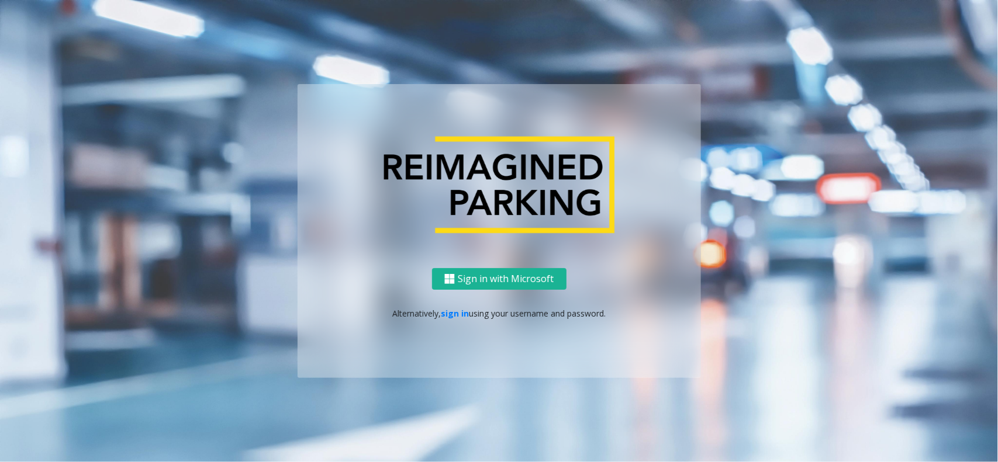
click at [456, 320] on div "Sign in with Microsoft Alternatively, sign in using your username and password." at bounding box center [499, 323] width 403 height 110
click at [456, 319] on p "Alternatively, sign in using your username and password." at bounding box center [499, 313] width 380 height 12
click at [456, 314] on link "sign in" at bounding box center [455, 313] width 28 height 11
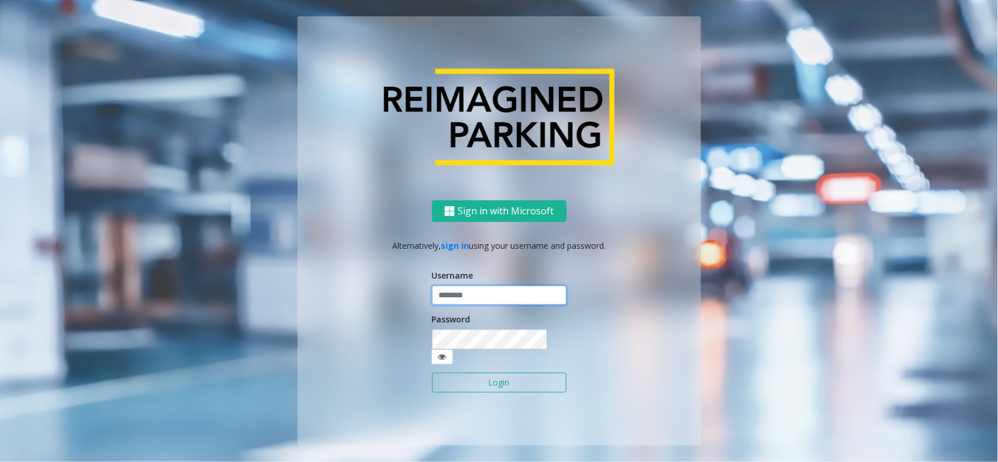
click at [463, 306] on input "text" at bounding box center [499, 296] width 134 height 20
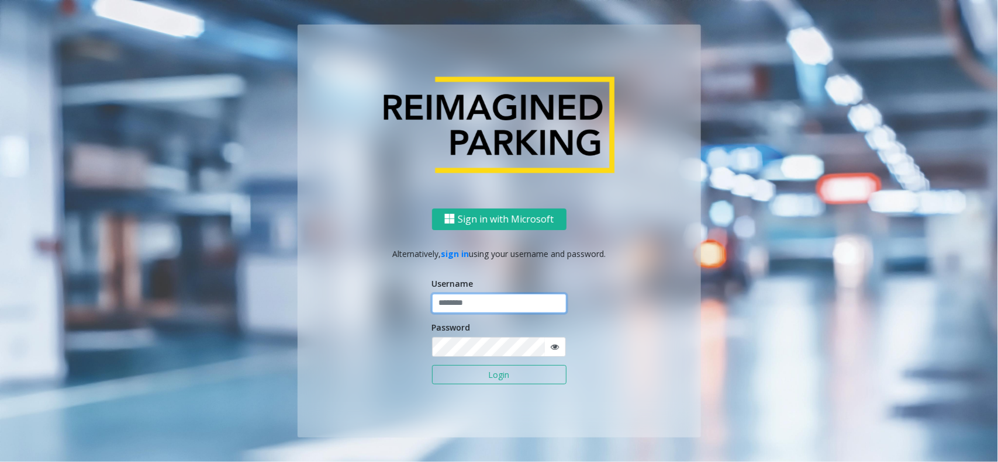
type input "**********"
click at [492, 380] on button "Login" at bounding box center [499, 375] width 134 height 20
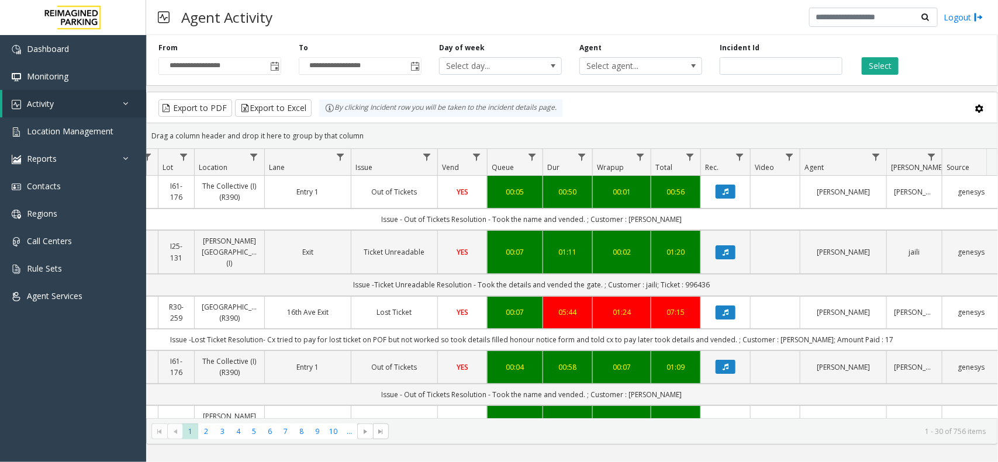
scroll to position [0, 161]
click at [896, 65] on button "Select" at bounding box center [880, 66] width 37 height 18
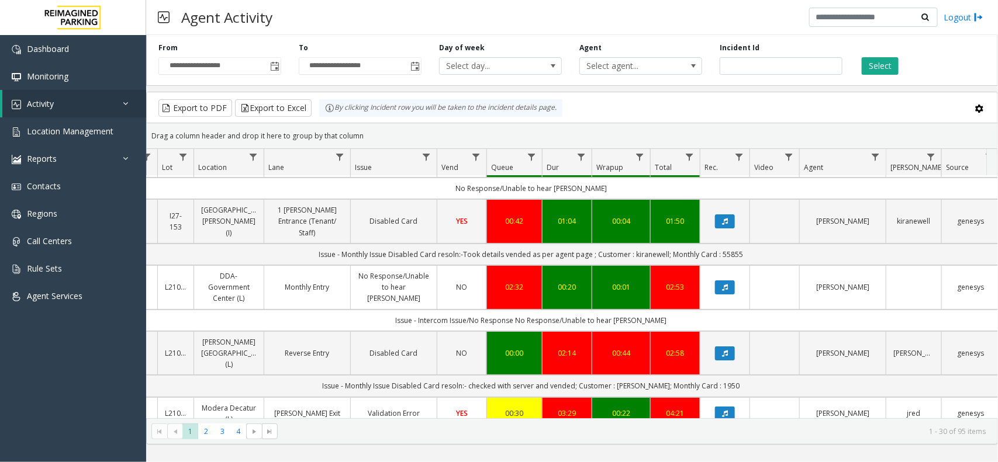
scroll to position [0, 161]
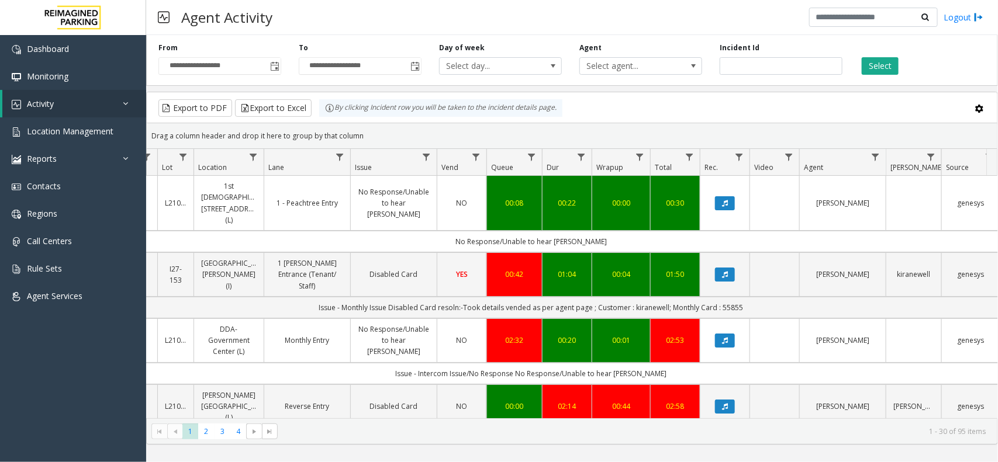
click at [862, 57] on button "Select" at bounding box center [880, 66] width 37 height 18
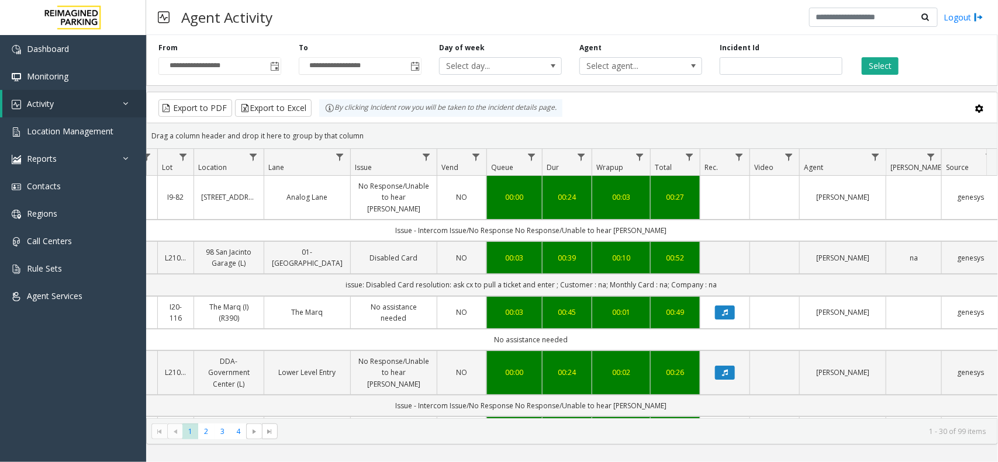
drag, startPoint x: 371, startPoint y: 133, endPoint x: 329, endPoint y: 116, distance: 45.6
click at [329, 116] on kendo-grid "Export to PDF Export to Excel By clicking Incident row you will be taken to the…" at bounding box center [572, 268] width 852 height 353
click at [374, 139] on div "Drag a column header and drop it here to group by that column" at bounding box center [572, 136] width 850 height 20
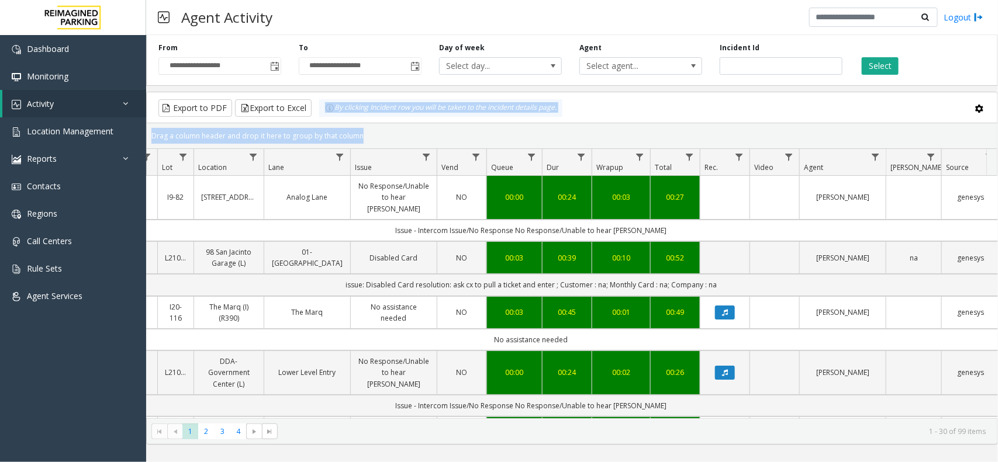
drag, startPoint x: 374, startPoint y: 139, endPoint x: 296, endPoint y: 92, distance: 90.7
click at [296, 92] on kendo-grid "Export to PDF Export to Excel By clicking Incident row you will be taken to the…" at bounding box center [572, 268] width 852 height 353
click at [352, 132] on div "Drag a column header and drop it here to group by that column" at bounding box center [572, 136] width 850 height 20
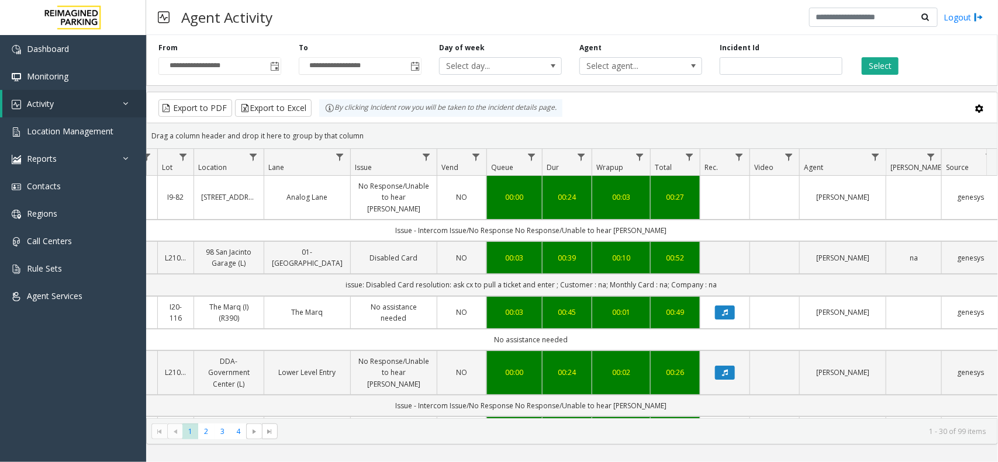
drag, startPoint x: 364, startPoint y: 139, endPoint x: 326, endPoint y: 119, distance: 42.9
click at [326, 119] on kendo-grid "Export to PDF Export to Excel By clicking Incident row you will be taken to the…" at bounding box center [572, 268] width 852 height 353
click at [375, 141] on div "Drag a column header and drop it here to group by that column" at bounding box center [572, 136] width 850 height 20
drag, startPoint x: 369, startPoint y: 135, endPoint x: 317, endPoint y: 114, distance: 56.1
click at [317, 114] on kendo-grid "Export to PDF Export to Excel By clicking Incident row you will be taken to the…" at bounding box center [572, 268] width 852 height 353
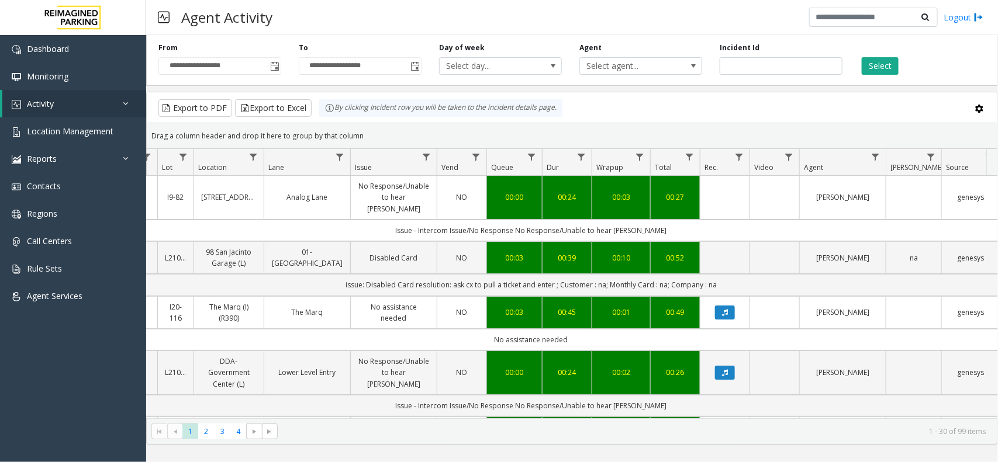
click at [372, 139] on div "Drag a column header and drop it here to group by that column" at bounding box center [572, 136] width 850 height 20
drag, startPoint x: 365, startPoint y: 134, endPoint x: 303, endPoint y: 112, distance: 66.6
click at [303, 112] on kendo-grid "Export to PDF Export to Excel By clicking Incident row you will be taken to the…" at bounding box center [572, 268] width 852 height 353
click at [364, 130] on div "Drag a column header and drop it here to group by that column" at bounding box center [572, 136] width 850 height 20
drag, startPoint x: 364, startPoint y: 136, endPoint x: 319, endPoint y: 113, distance: 50.7
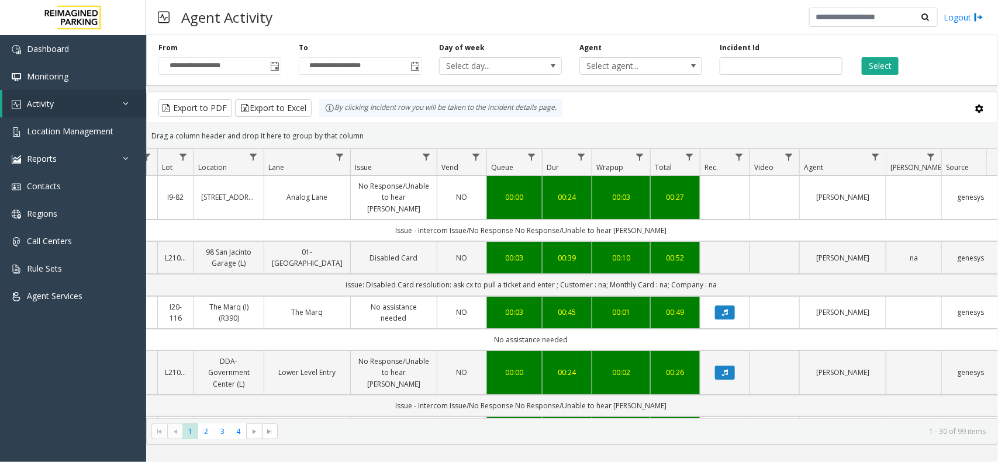
click at [319, 113] on kendo-grid "Export to PDF Export to Excel By clicking Incident row you will be taken to the…" at bounding box center [572, 268] width 852 height 353
click at [369, 136] on div "Drag a column header and drop it here to group by that column" at bounding box center [572, 136] width 850 height 20
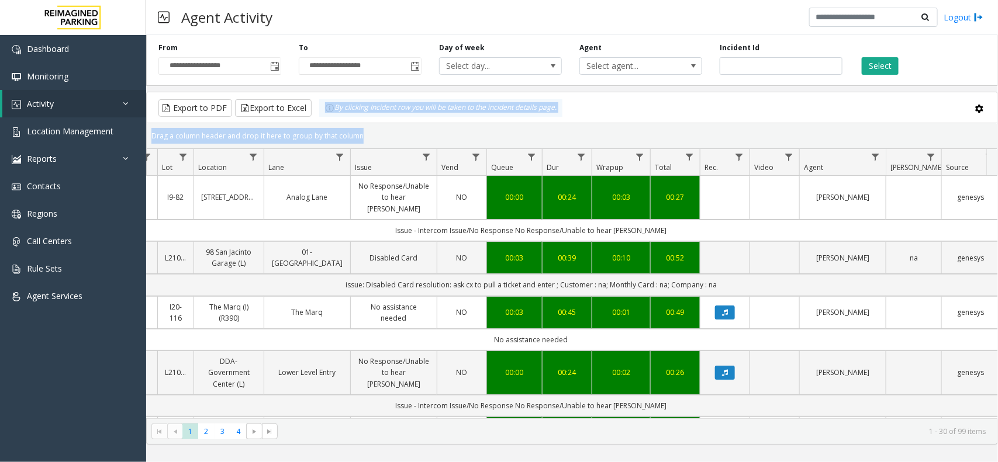
drag, startPoint x: 369, startPoint y: 136, endPoint x: 320, endPoint y: 120, distance: 51.6
click at [320, 120] on kendo-grid "Export to PDF Export to Excel By clicking Incident row you will be taken to the…" at bounding box center [572, 268] width 852 height 353
click at [368, 137] on div "Drag a column header and drop it here to group by that column" at bounding box center [572, 136] width 850 height 20
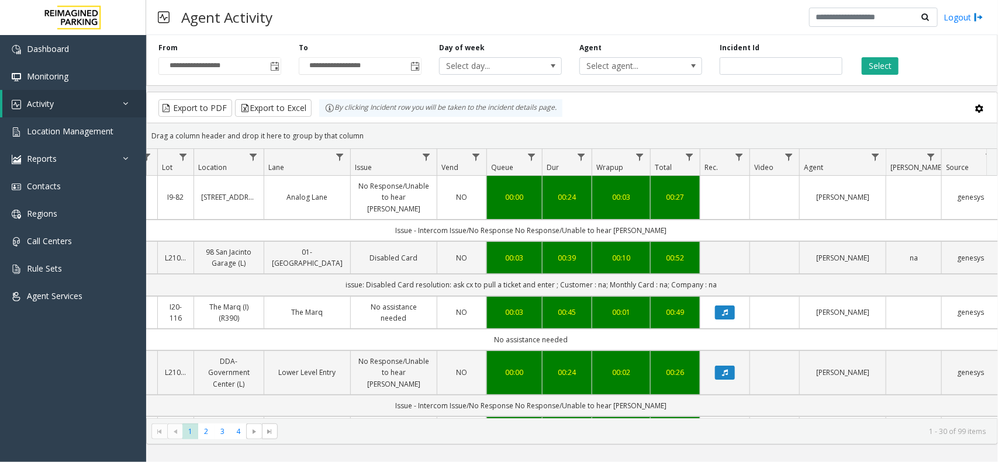
click at [368, 137] on div "Drag a column header and drop it here to group by that column" at bounding box center [572, 136] width 850 height 20
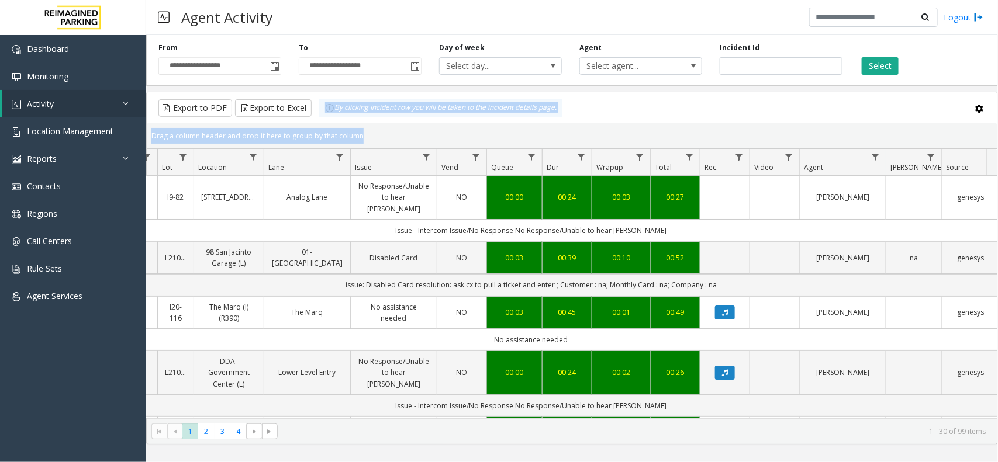
drag, startPoint x: 368, startPoint y: 137, endPoint x: 317, endPoint y: 104, distance: 61.3
click at [317, 104] on kendo-grid "Export to PDF Export to Excel By clicking Incident row you will be taken to the…" at bounding box center [572, 268] width 852 height 353
click at [370, 126] on div "Drag a column header and drop it here to group by that column" at bounding box center [572, 136] width 850 height 20
drag, startPoint x: 364, startPoint y: 136, endPoint x: 329, endPoint y: 117, distance: 39.7
click at [329, 117] on kendo-grid "Export to PDF Export to Excel By clicking Incident row you will be taken to the…" at bounding box center [572, 268] width 852 height 353
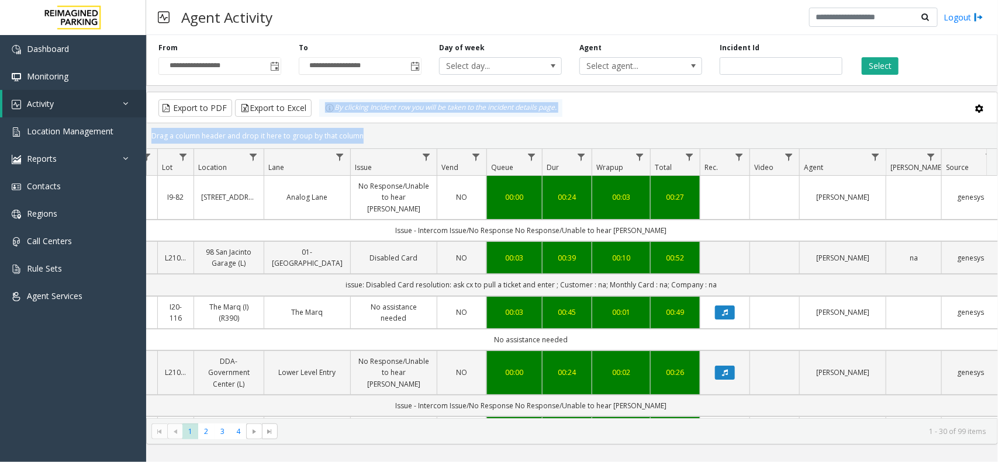
click at [379, 139] on div "Drag a column header and drop it here to group by that column" at bounding box center [572, 136] width 850 height 20
drag, startPoint x: 374, startPoint y: 139, endPoint x: 319, endPoint y: 106, distance: 64.0
click at [319, 106] on kendo-grid "Export to PDF Export to Excel By clicking Incident row you will be taken to the…" at bounding box center [572, 268] width 852 height 353
click at [368, 136] on div "Drag a column header and drop it here to group by that column" at bounding box center [572, 136] width 850 height 20
drag, startPoint x: 368, startPoint y: 136, endPoint x: 314, endPoint y: 103, distance: 62.6
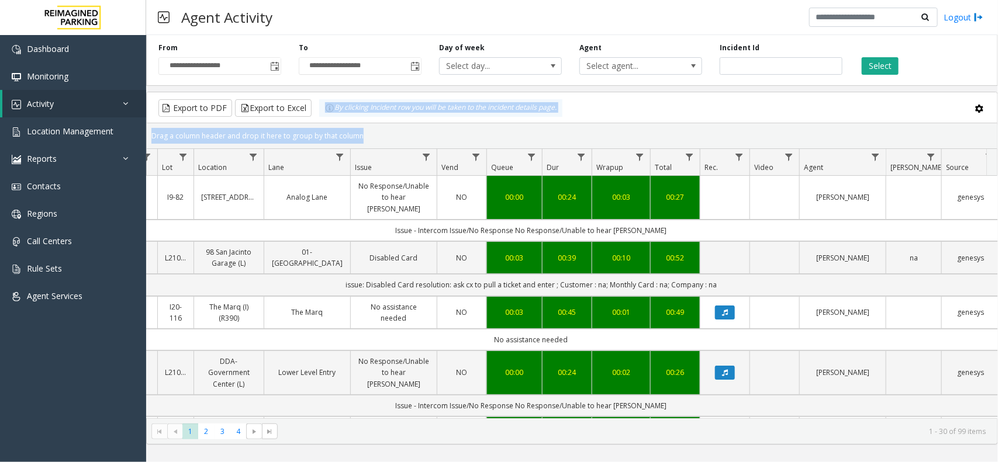
click at [314, 103] on kendo-grid "Export to PDF Export to Excel By clicking Incident row you will be taken to the…" at bounding box center [572, 268] width 852 height 353
click at [371, 132] on div "Drag a column header and drop it here to group by that column" at bounding box center [572, 136] width 850 height 20
drag, startPoint x: 369, startPoint y: 136, endPoint x: 319, endPoint y: 114, distance: 54.7
click at [319, 114] on kendo-grid "Export to PDF Export to Excel By clicking Incident row you will be taken to the…" at bounding box center [572, 268] width 852 height 353
click at [390, 133] on div "Drag a column header and drop it here to group by that column" at bounding box center [572, 136] width 850 height 20
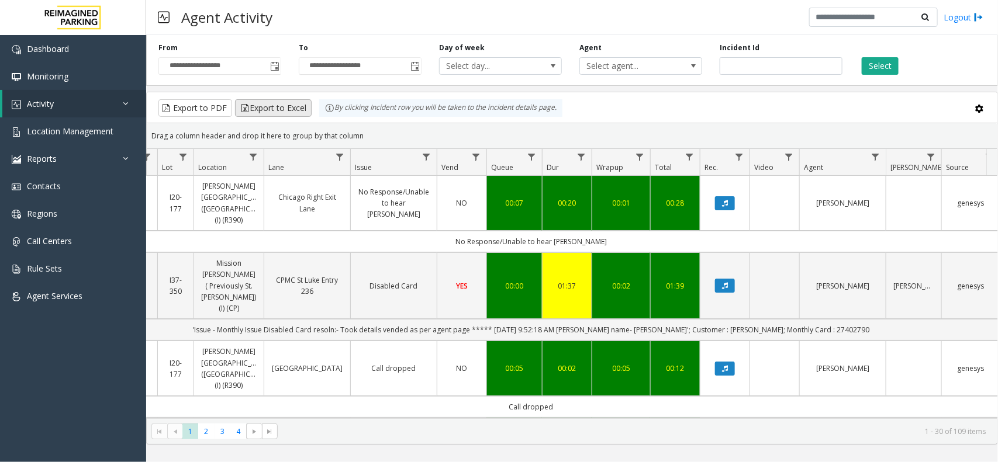
drag, startPoint x: 367, startPoint y: 132, endPoint x: 297, endPoint y: 112, distance: 72.9
click at [297, 112] on kendo-grid "Export to PDF Export to Excel By clicking Incident row you will be taken to the…" at bounding box center [572, 268] width 852 height 353
click at [388, 136] on div "Drag a column header and drop it here to group by that column" at bounding box center [572, 136] width 850 height 20
drag, startPoint x: 359, startPoint y: 136, endPoint x: 326, endPoint y: 121, distance: 36.9
click at [326, 121] on kendo-grid "Export to PDF Export to Excel By clicking Incident row you will be taken to the…" at bounding box center [572, 268] width 852 height 353
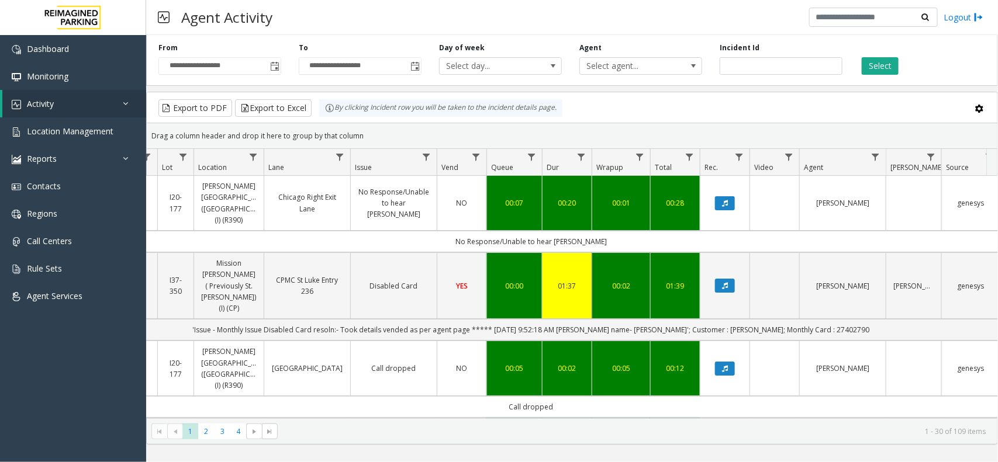
click at [361, 140] on div "Drag a column header and drop it here to group by that column" at bounding box center [572, 136] width 850 height 20
drag, startPoint x: 364, startPoint y: 139, endPoint x: 309, endPoint y: 101, distance: 67.1
click at [309, 101] on kendo-grid "Export to PDF Export to Excel By clicking Incident row you will be taken to the…" at bounding box center [572, 268] width 852 height 353
click at [366, 132] on div "Drag a column header and drop it here to group by that column" at bounding box center [572, 136] width 850 height 20
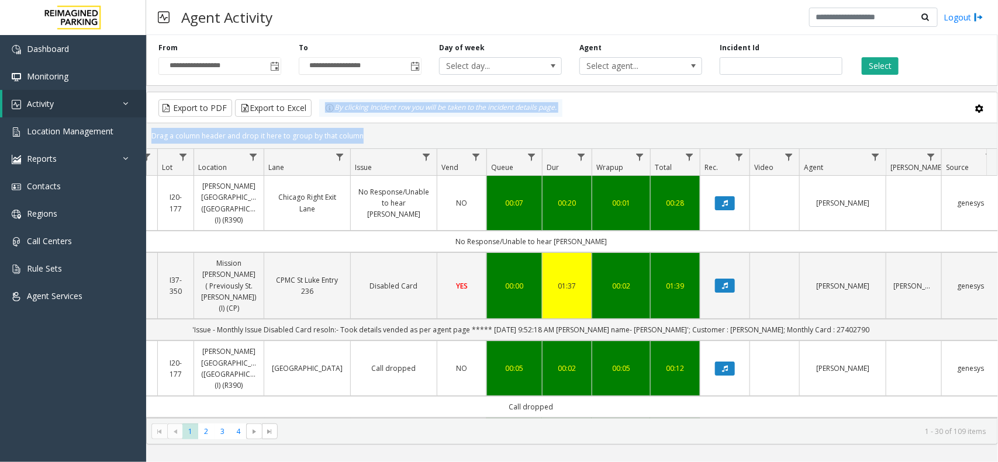
drag, startPoint x: 366, startPoint y: 132, endPoint x: 326, endPoint y: 106, distance: 48.3
click at [326, 106] on kendo-grid "Export to PDF Export to Excel By clicking Incident row you will be taken to the…" at bounding box center [572, 268] width 852 height 353
click at [369, 139] on div "Drag a column header and drop it here to group by that column" at bounding box center [572, 136] width 850 height 20
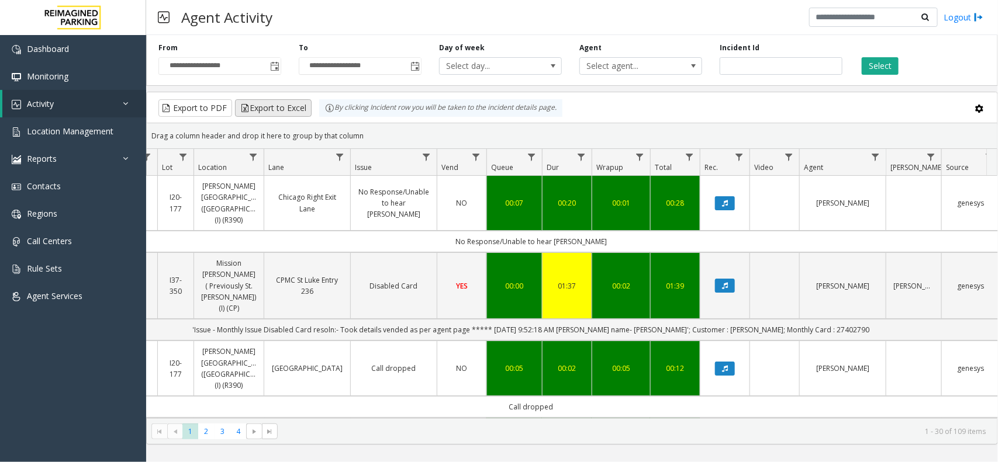
drag, startPoint x: 369, startPoint y: 135, endPoint x: 299, endPoint y: 113, distance: 74.1
click at [299, 113] on kendo-grid "Export to PDF Export to Excel By clicking Incident row you will be taken to the…" at bounding box center [572, 268] width 852 height 353
click at [378, 133] on div "Drag a column header and drop it here to group by that column" at bounding box center [572, 136] width 850 height 20
drag, startPoint x: 372, startPoint y: 141, endPoint x: 309, endPoint y: 111, distance: 70.1
click at [309, 111] on kendo-grid "Export to PDF Export to Excel By clicking Incident row you will be taken to the…" at bounding box center [572, 268] width 852 height 353
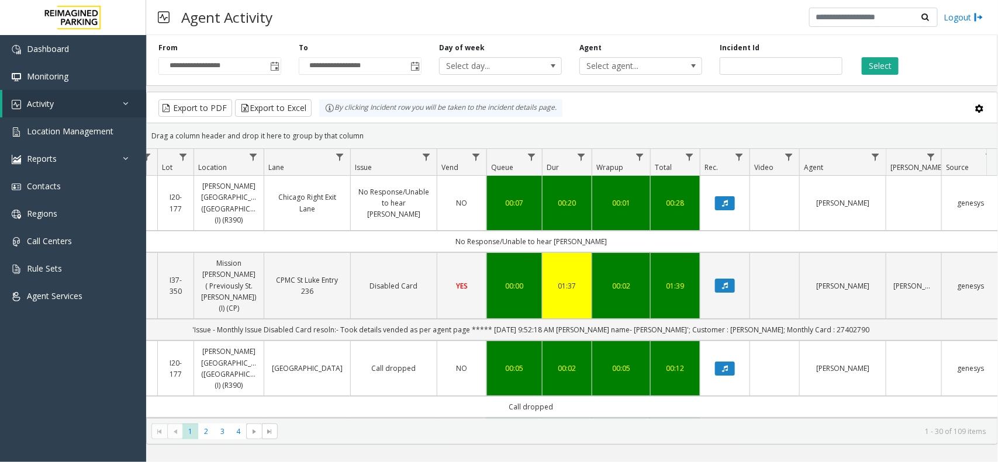
click at [390, 136] on div "Drag a column header and drop it here to group by that column" at bounding box center [572, 136] width 850 height 20
drag, startPoint x: 385, startPoint y: 138, endPoint x: 291, endPoint y: 106, distance: 98.7
click at [291, 106] on kendo-grid "Export to PDF Export to Excel By clicking Incident row you will be taken to the…" at bounding box center [572, 268] width 852 height 353
click at [358, 133] on div "Drag a column header and drop it here to group by that column" at bounding box center [572, 136] width 850 height 20
drag, startPoint x: 372, startPoint y: 132, endPoint x: 319, endPoint y: 116, distance: 55.5
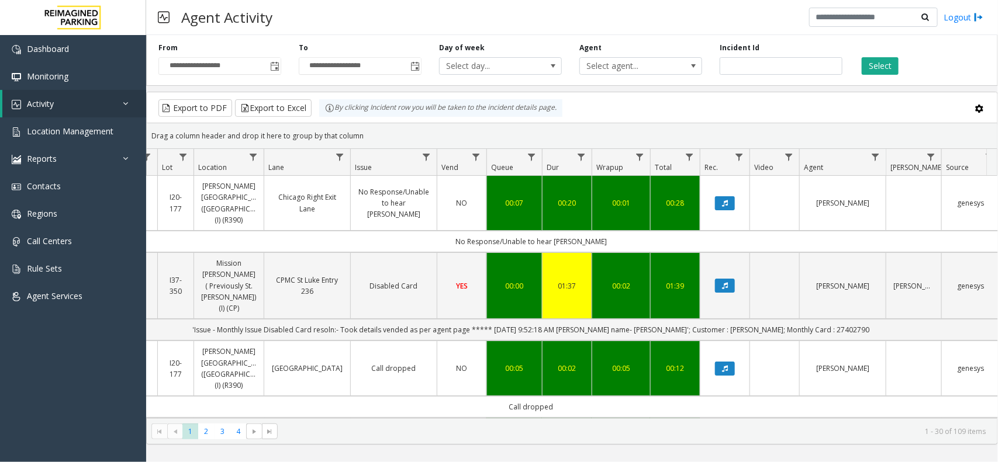
click at [319, 116] on kendo-grid "Export to PDF Export to Excel By clicking Incident row you will be taken to the…" at bounding box center [572, 268] width 852 height 353
click at [364, 136] on div "Drag a column header and drop it here to group by that column" at bounding box center [572, 136] width 850 height 20
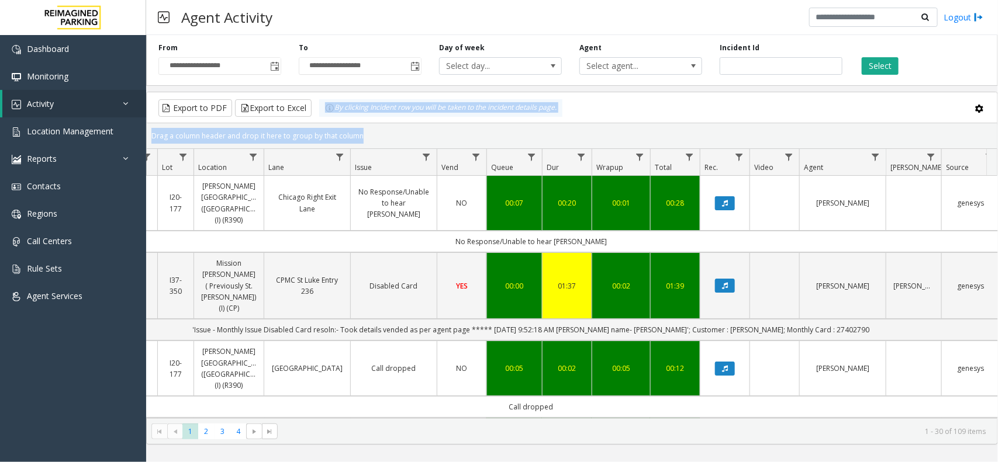
drag, startPoint x: 364, startPoint y: 136, endPoint x: 304, endPoint y: 92, distance: 74.5
click at [304, 92] on kendo-grid "Export to PDF Export to Excel By clicking Incident row you will be taken to the…" at bounding box center [572, 268] width 852 height 353
click at [350, 126] on div "Drag a column header and drop it here to group by that column" at bounding box center [572, 136] width 850 height 20
drag, startPoint x: 366, startPoint y: 140, endPoint x: 326, endPoint y: 115, distance: 47.5
click at [326, 115] on kendo-grid "Export to PDF Export to Excel By clicking Incident row you will be taken to the…" at bounding box center [572, 268] width 852 height 353
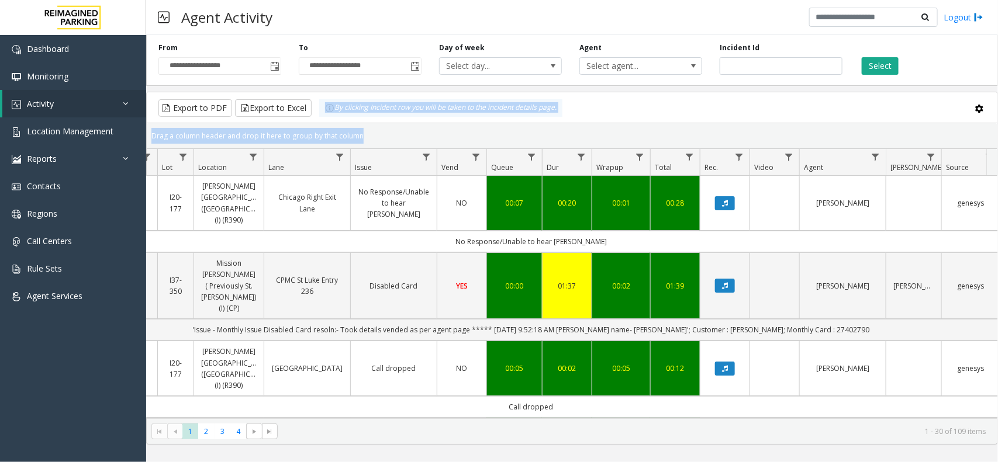
click at [369, 130] on div "Drag a column header and drop it here to group by that column" at bounding box center [572, 136] width 850 height 20
drag, startPoint x: 370, startPoint y: 133, endPoint x: 332, endPoint y: 117, distance: 41.1
click at [332, 117] on kendo-grid "Export to PDF Export to Excel By clicking Incident row you will be taken to the…" at bounding box center [572, 268] width 852 height 353
click at [369, 135] on div "Drag a column header and drop it here to group by that column" at bounding box center [572, 136] width 850 height 20
drag, startPoint x: 369, startPoint y: 135, endPoint x: 333, endPoint y: 120, distance: 38.5
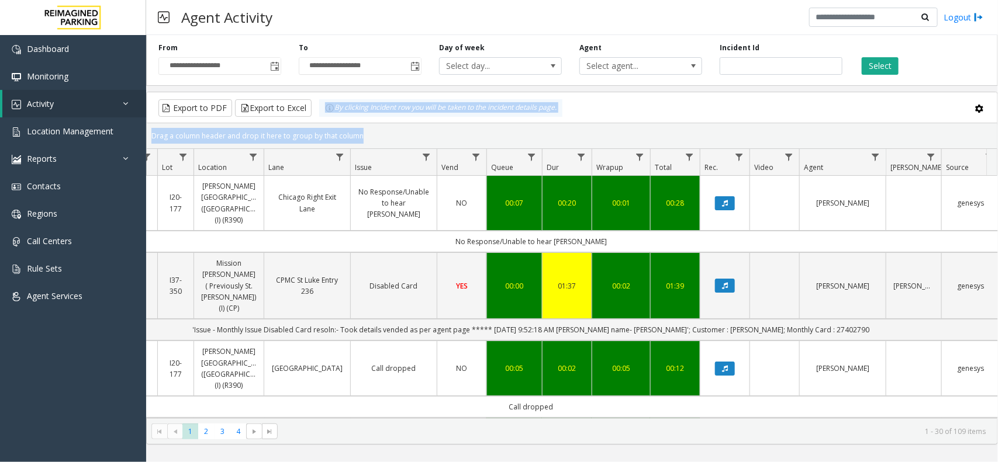
click at [333, 120] on kendo-grid "Export to PDF Export to Excel By clicking Incident row you will be taken to the…" at bounding box center [572, 268] width 852 height 353
click at [369, 133] on div "Drag a column header and drop it here to group by that column" at bounding box center [572, 136] width 850 height 20
drag, startPoint x: 365, startPoint y: 138, endPoint x: 323, endPoint y: 117, distance: 46.8
click at [323, 117] on kendo-grid "Export to PDF Export to Excel By clicking Incident row you will be taken to the…" at bounding box center [572, 268] width 852 height 353
click at [368, 141] on div "Drag a column header and drop it here to group by that column" at bounding box center [572, 136] width 850 height 20
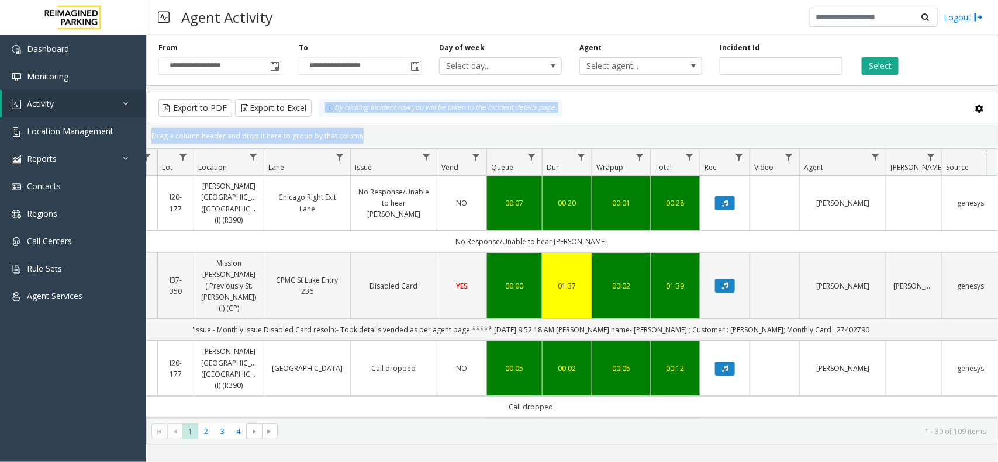
drag, startPoint x: 368, startPoint y: 141, endPoint x: 323, endPoint y: 117, distance: 51.0
click at [323, 117] on kendo-grid "Export to PDF Export to Excel By clicking Incident row you will be taken to the…" at bounding box center [572, 268] width 852 height 353
click at [366, 133] on div "Drag a column header and drop it here to group by that column" at bounding box center [572, 136] width 850 height 20
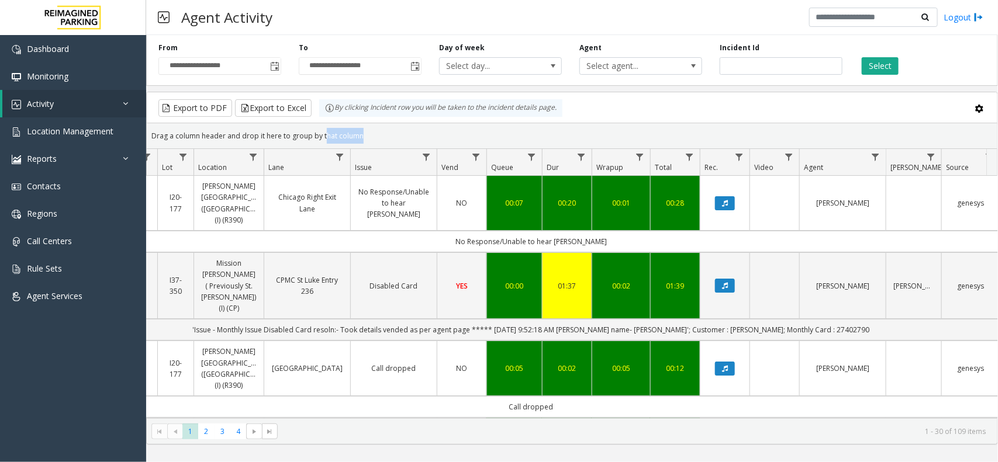
drag, startPoint x: 365, startPoint y: 134, endPoint x: 329, endPoint y: 123, distance: 37.9
click at [329, 123] on kendo-grid-group-panel "Drag a column header and drop it here to group by that column" at bounding box center [572, 136] width 850 height 26
click at [364, 132] on div "Drag a column header and drop it here to group by that column" at bounding box center [572, 136] width 850 height 20
drag, startPoint x: 364, startPoint y: 133, endPoint x: 317, endPoint y: 113, distance: 51.0
click at [317, 113] on kendo-grid "Export to PDF Export to Excel By clicking Incident row you will be taken to the…" at bounding box center [572, 268] width 852 height 353
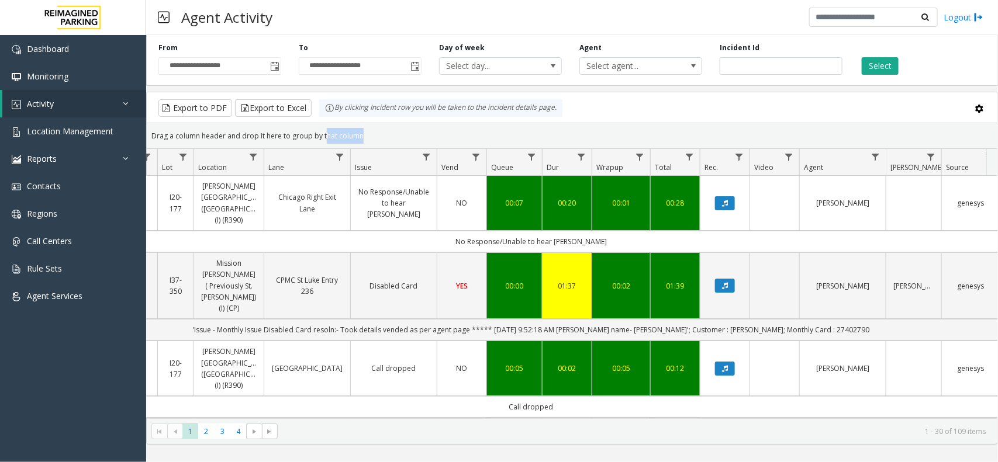
click at [366, 136] on div "Drag a column header and drop it here to group by that column" at bounding box center [572, 136] width 850 height 20
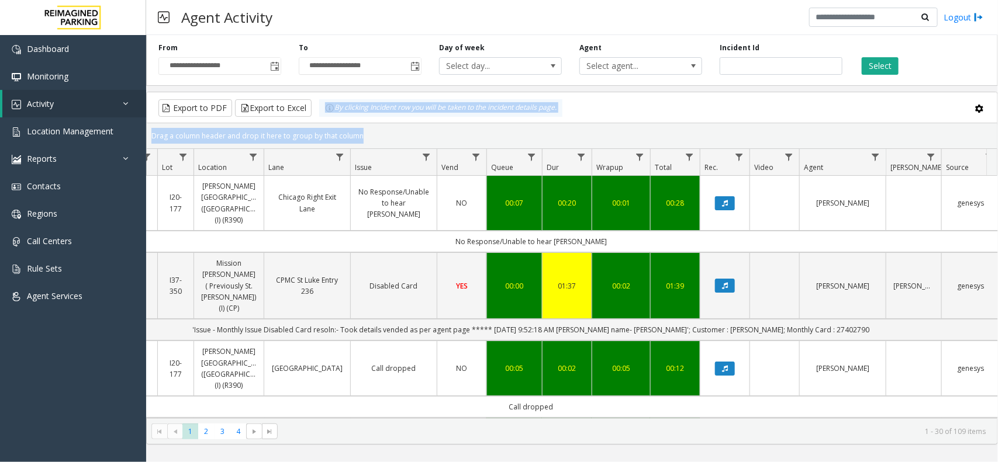
drag, startPoint x: 366, startPoint y: 136, endPoint x: 322, endPoint y: 119, distance: 47.5
click at [322, 119] on kendo-grid "Export to PDF Export to Excel By clicking Incident row you will be taken to the…" at bounding box center [572, 268] width 852 height 353
click at [364, 136] on div "Drag a column header and drop it here to group by that column" at bounding box center [572, 136] width 850 height 20
drag, startPoint x: 364, startPoint y: 136, endPoint x: 323, endPoint y: 119, distance: 45.1
click at [323, 119] on kendo-grid "Export to PDF Export to Excel By clicking Incident row you will be taken to the…" at bounding box center [572, 268] width 852 height 353
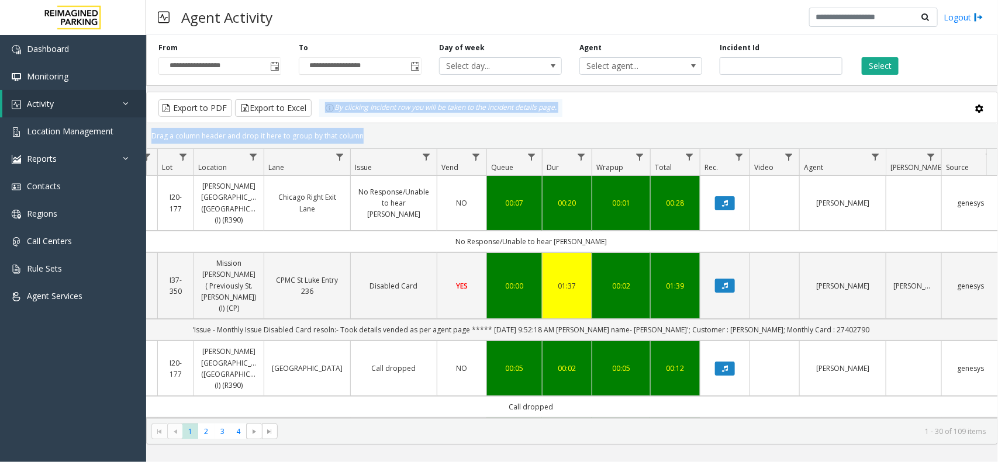
click at [374, 139] on div "Drag a column header and drop it here to group by that column" at bounding box center [572, 136] width 850 height 20
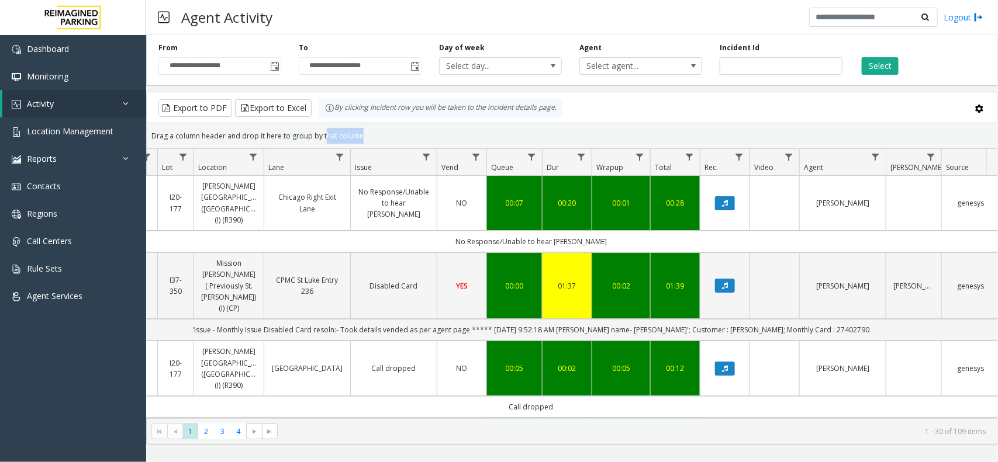
drag, startPoint x: 374, startPoint y: 139, endPoint x: 330, endPoint y: 123, distance: 46.6
click at [330, 123] on kendo-grid-group-panel "Drag a column header and drop it here to group by that column" at bounding box center [572, 136] width 850 height 26
click at [375, 136] on div "Drag a column header and drop it here to group by that column" at bounding box center [572, 136] width 850 height 20
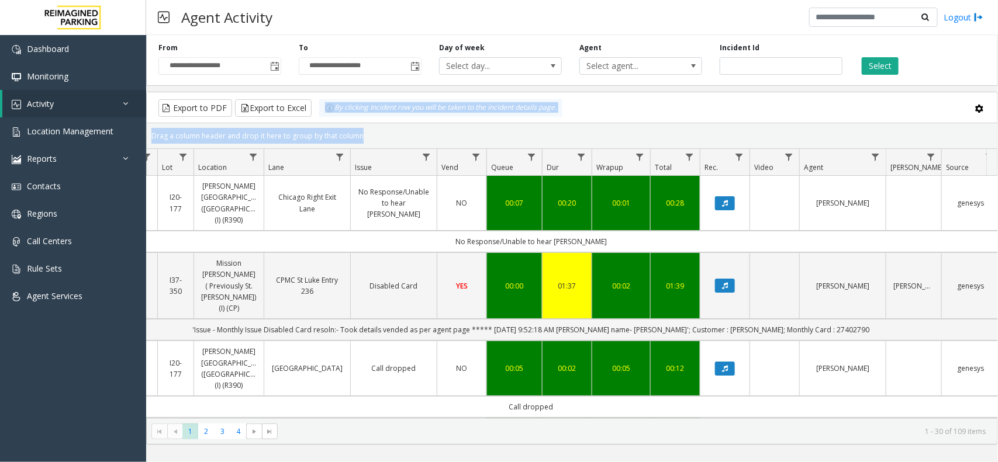
drag, startPoint x: 375, startPoint y: 136, endPoint x: 331, endPoint y: 118, distance: 47.2
click at [331, 118] on kendo-grid "Export to PDF Export to Excel By clicking Incident row you will be taken to the…" at bounding box center [572, 268] width 852 height 353
click at [377, 138] on div "Drag a column header and drop it here to group by that column" at bounding box center [572, 136] width 850 height 20
drag, startPoint x: 377, startPoint y: 138, endPoint x: 311, endPoint y: 119, distance: 68.8
click at [311, 119] on kendo-grid "Export to PDF Export to Excel By clicking Incident row you will be taken to the…" at bounding box center [572, 268] width 852 height 353
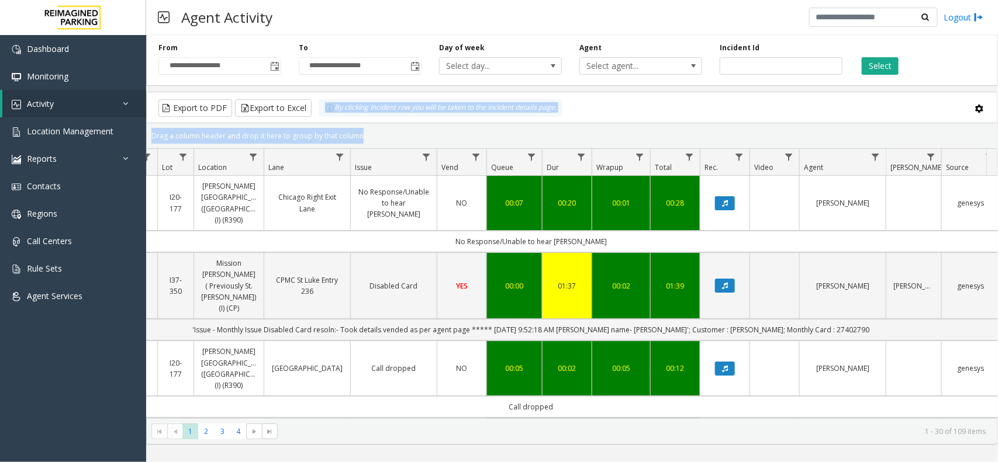
click at [383, 133] on div "Drag a column header and drop it here to group by that column" at bounding box center [572, 136] width 850 height 20
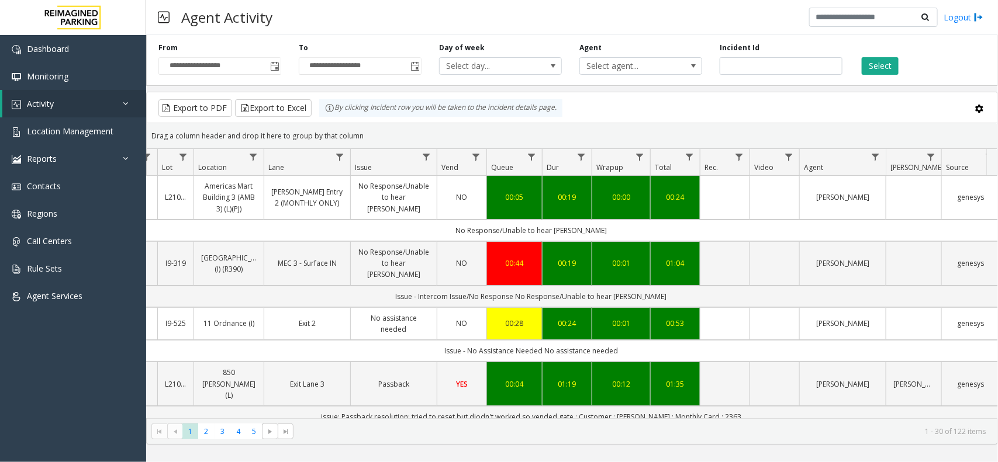
click at [614, 117] on div "Export to PDF Export to Excel By clicking Incident row you will be taken to the…" at bounding box center [572, 108] width 831 height 18
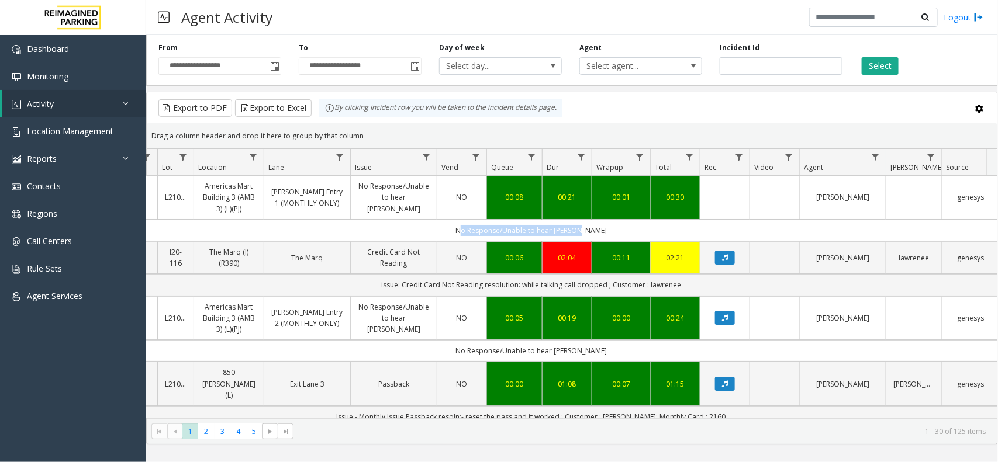
drag, startPoint x: 596, startPoint y: 228, endPoint x: 463, endPoint y: 230, distance: 133.3
click at [463, 230] on td "No Response/Unable to hear [PERSON_NAME]" at bounding box center [531, 231] width 1054 height 22
drag, startPoint x: 462, startPoint y: 230, endPoint x: 593, endPoint y: 229, distance: 131.5
click at [593, 229] on td "No Response/Unable to hear [PERSON_NAME]" at bounding box center [531, 231] width 1054 height 22
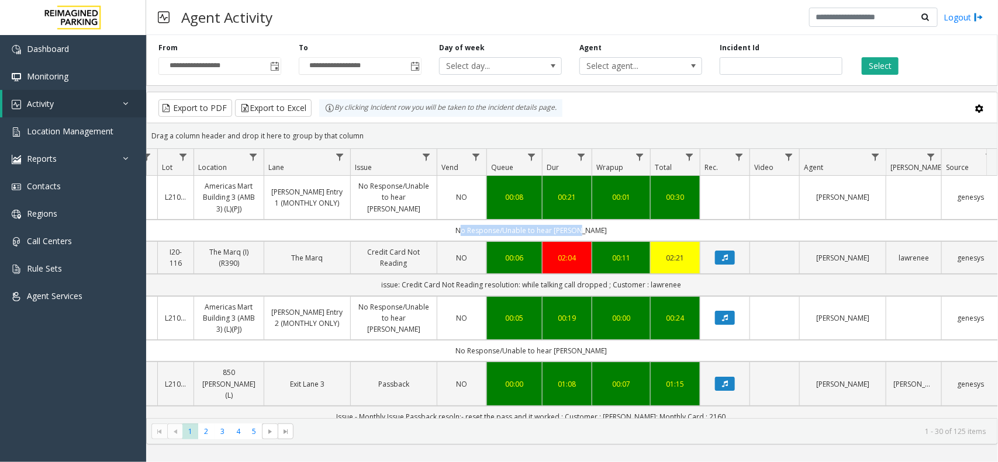
click at [593, 229] on td "No Response/Unable to hear [PERSON_NAME]" at bounding box center [531, 231] width 1054 height 22
drag, startPoint x: 597, startPoint y: 229, endPoint x: 472, endPoint y: 235, distance: 125.2
click at [472, 235] on td "No Response/Unable to hear [PERSON_NAME]" at bounding box center [531, 231] width 1054 height 22
click at [462, 232] on td "No Response/Unable to hear [PERSON_NAME]" at bounding box center [531, 231] width 1054 height 22
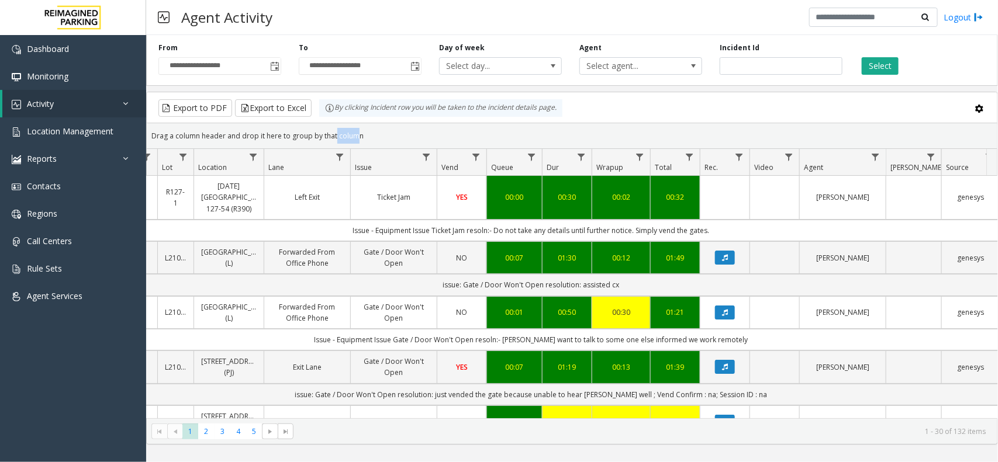
drag, startPoint x: 352, startPoint y: 139, endPoint x: 329, endPoint y: 126, distance: 26.5
click at [329, 126] on div "Drag a column header and drop it here to group by that column" at bounding box center [572, 136] width 850 height 20
click at [390, 122] on kendo-grid-toolbar "Export to PDF Export to Excel By clicking Incident row you will be taken to the…" at bounding box center [572, 107] width 850 height 31
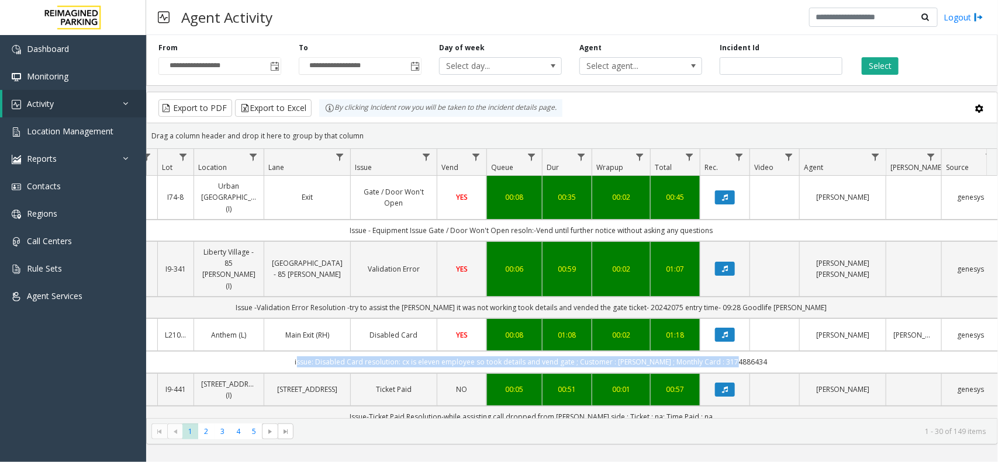
drag, startPoint x: 307, startPoint y: 332, endPoint x: 769, endPoint y: 328, distance: 461.8
click at [769, 351] on td "issue: Disabled Card resolution: cx is eleven employee so took details and vend…" at bounding box center [531, 362] width 1054 height 22
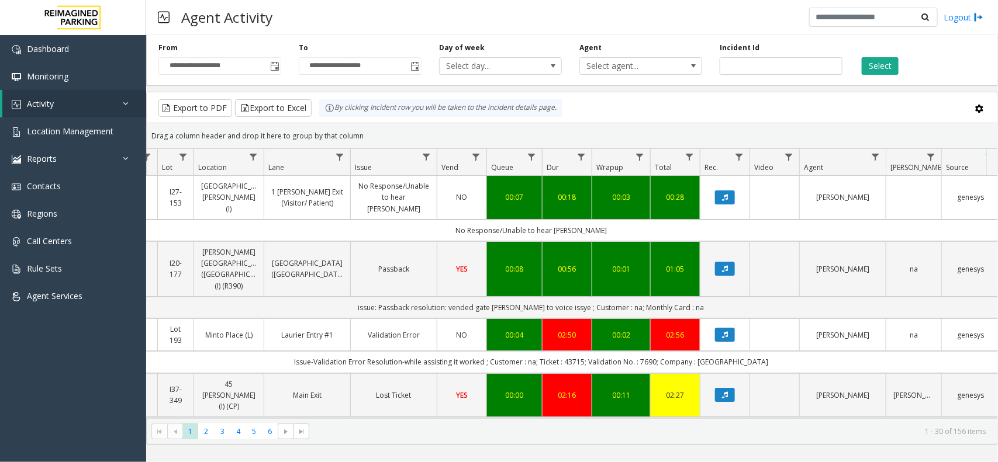
click at [531, 145] on div "Drag a column header and drop it here to group by that column" at bounding box center [572, 136] width 850 height 20
drag, startPoint x: 182, startPoint y: 12, endPoint x: 240, endPoint y: 12, distance: 58.4
click at [206, 12] on h3 "Agent Activity" at bounding box center [226, 17] width 103 height 29
drag, startPoint x: 261, startPoint y: 12, endPoint x: 304, endPoint y: 12, distance: 42.7
click at [304, 12] on div "Agent Activity Logout" at bounding box center [572, 17] width 852 height 35
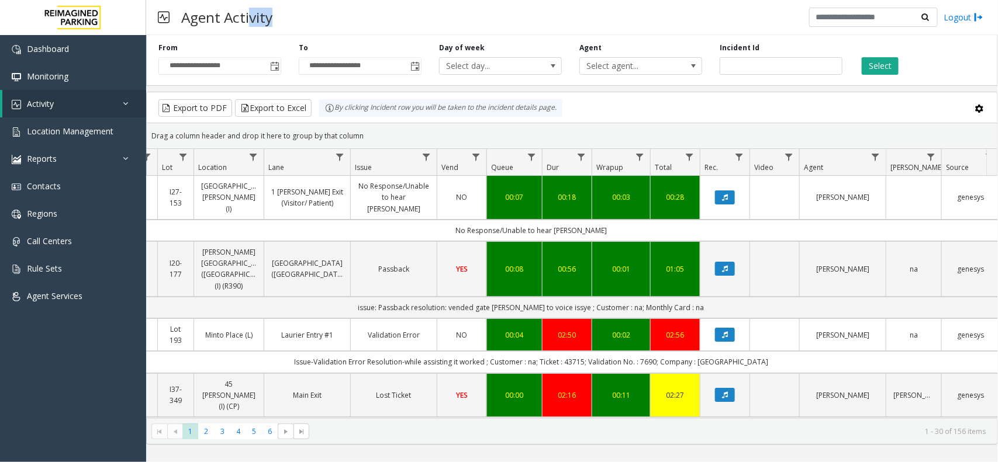
click at [304, 12] on div "Agent Activity Logout" at bounding box center [572, 17] width 852 height 35
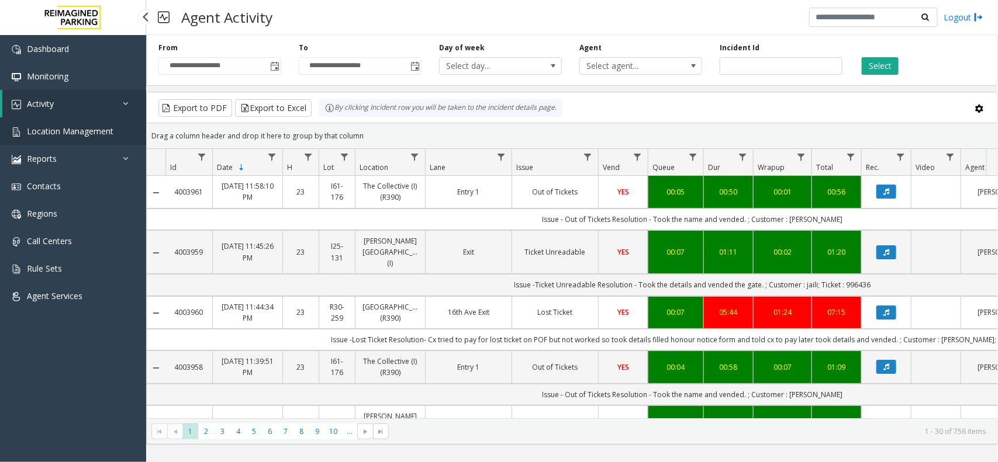
click at [99, 132] on span "Location Management" at bounding box center [70, 131] width 87 height 11
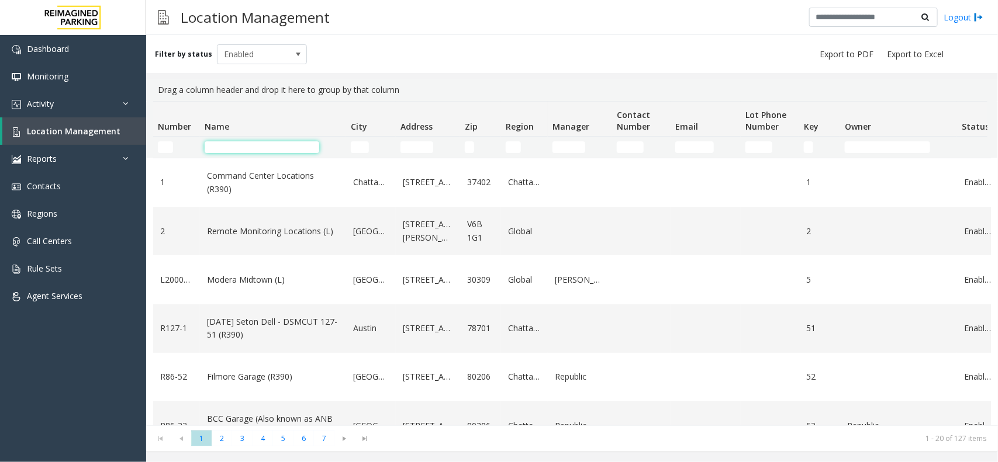
click at [275, 141] on input "Name Filter" at bounding box center [262, 147] width 115 height 12
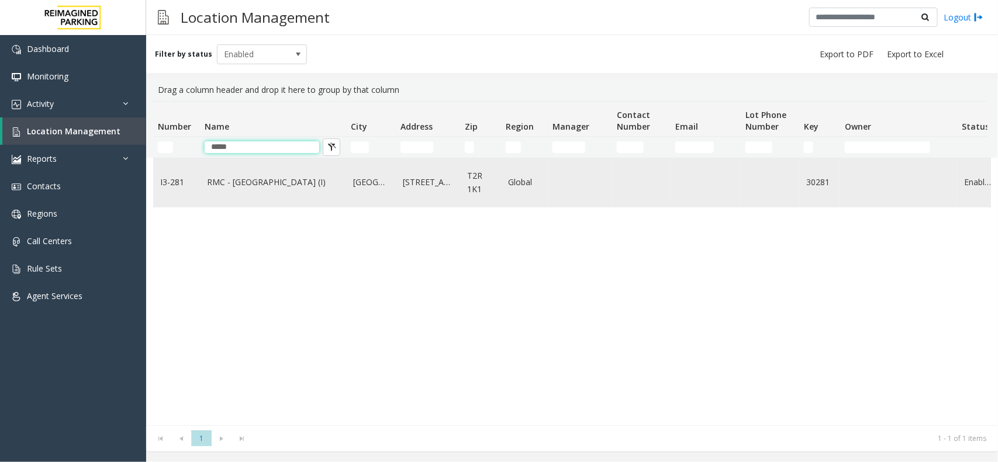
type input "*****"
click at [286, 188] on link "RMC - Mount Royal Village (I)" at bounding box center [273, 182] width 132 height 13
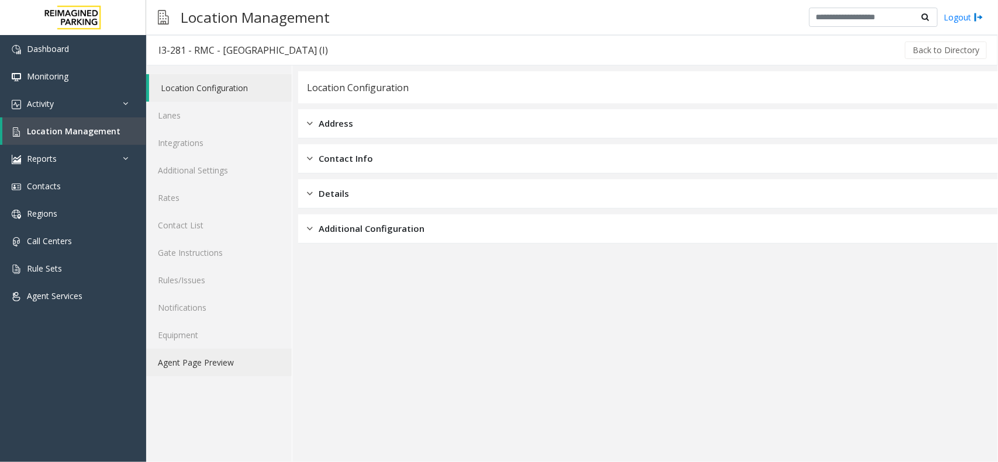
click at [203, 357] on link "Agent Page Preview" at bounding box center [219, 362] width 146 height 27
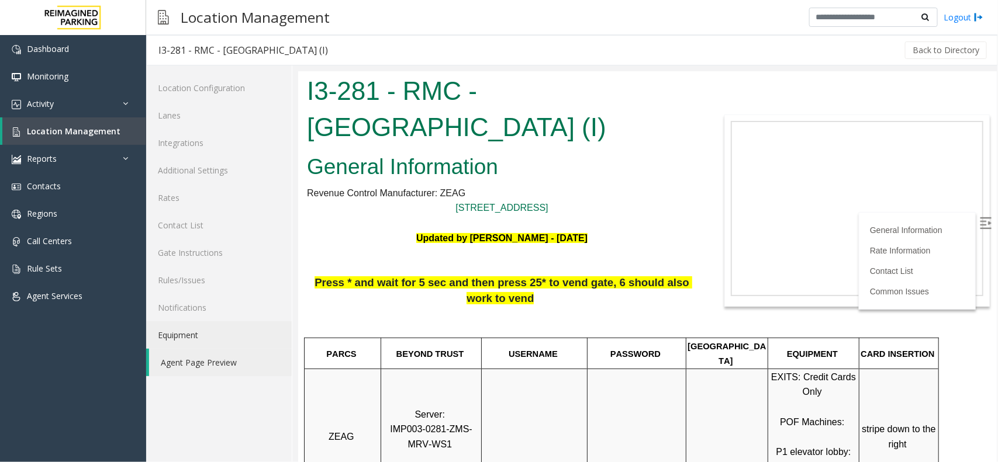
scroll to position [292, 0]
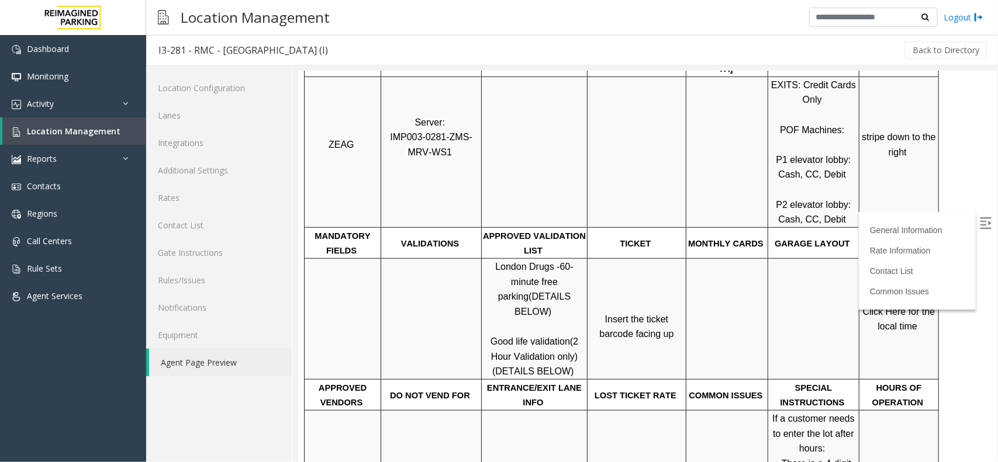
click at [977, 223] on label at bounding box center [986, 225] width 18 height 18
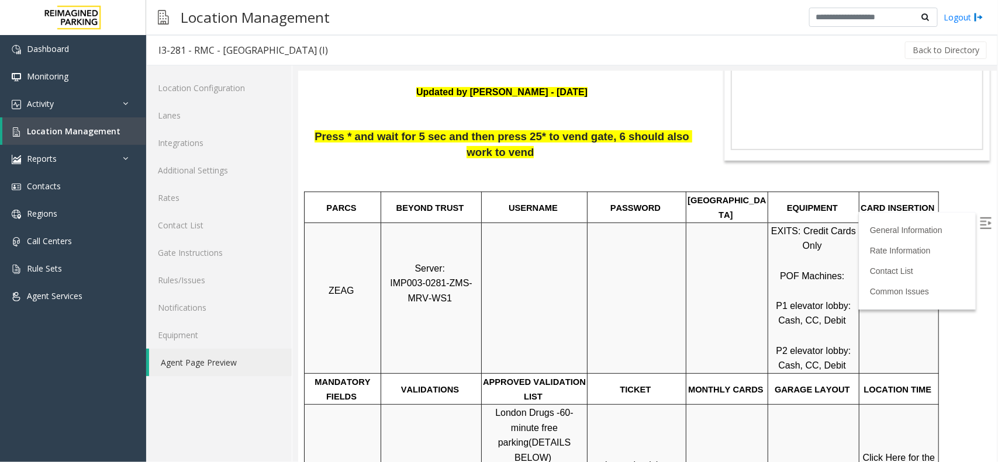
scroll to position [219, 0]
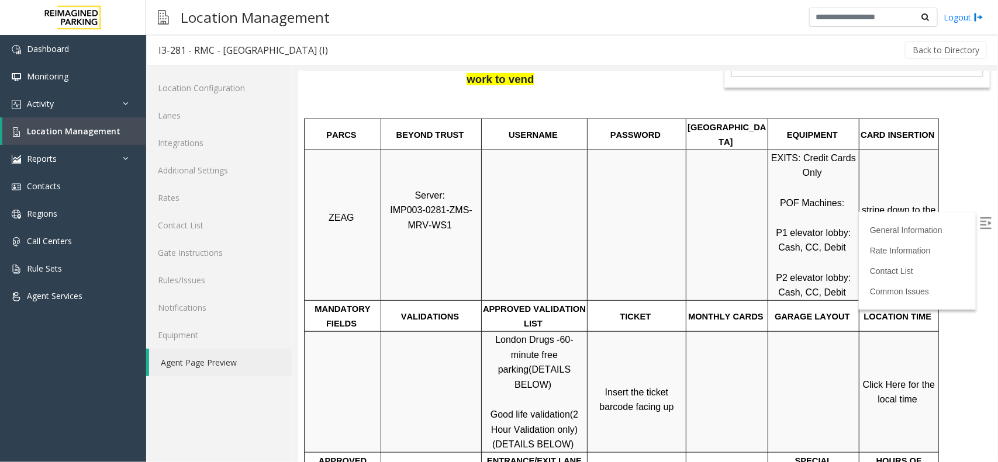
click at [895, 379] on span "Click Here for the local time" at bounding box center [899, 391] width 75 height 25
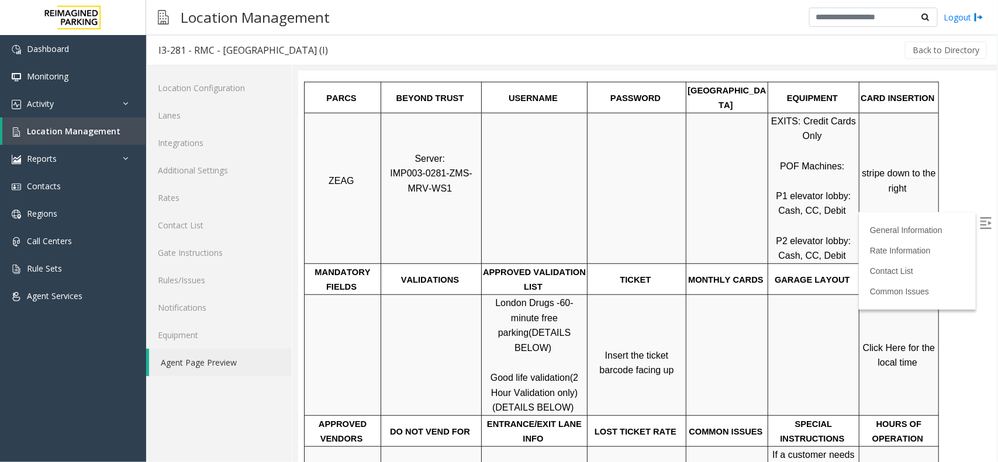
scroll to position [292, 0]
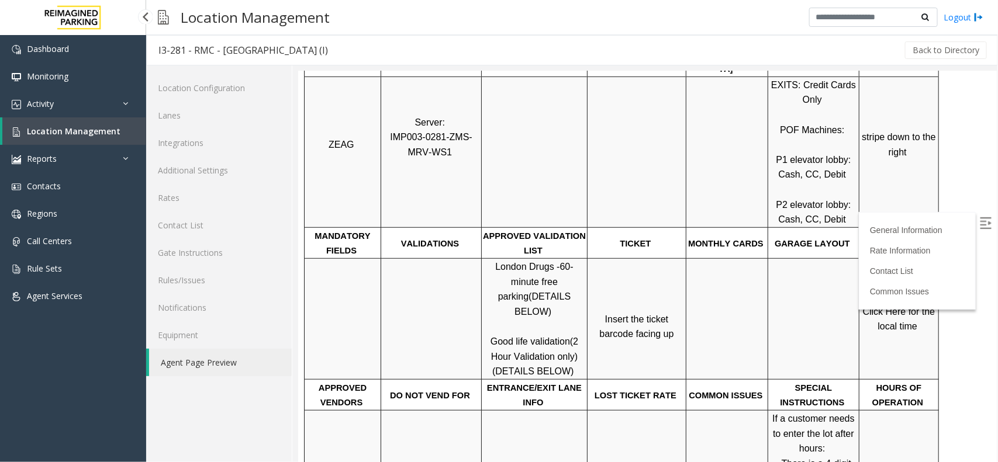
click at [70, 129] on span "Location Management" at bounding box center [74, 131] width 94 height 11
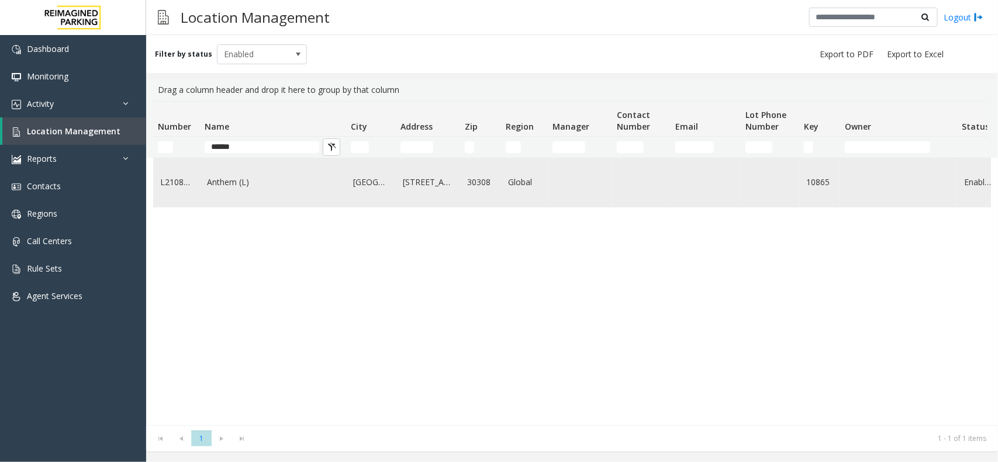
type input "******"
click at [285, 203] on td "Anthem (L)" at bounding box center [273, 182] width 146 height 49
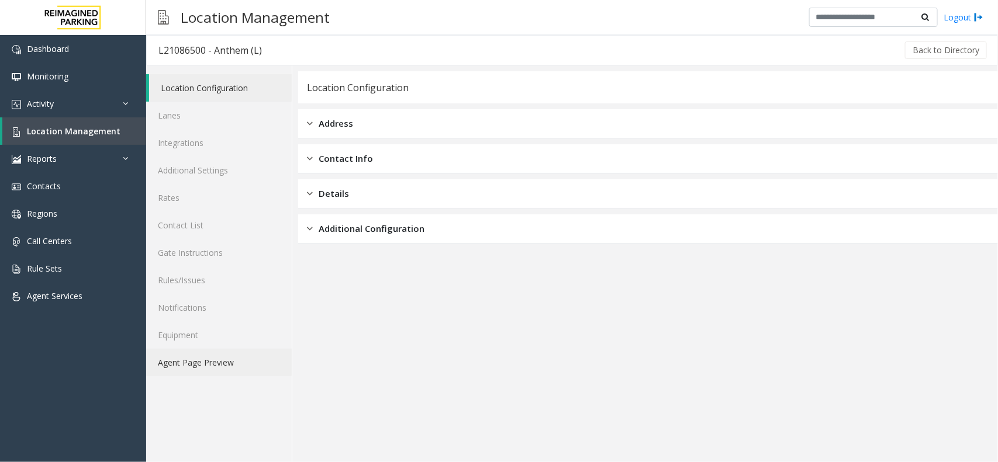
click at [220, 362] on link "Agent Page Preview" at bounding box center [219, 362] width 146 height 27
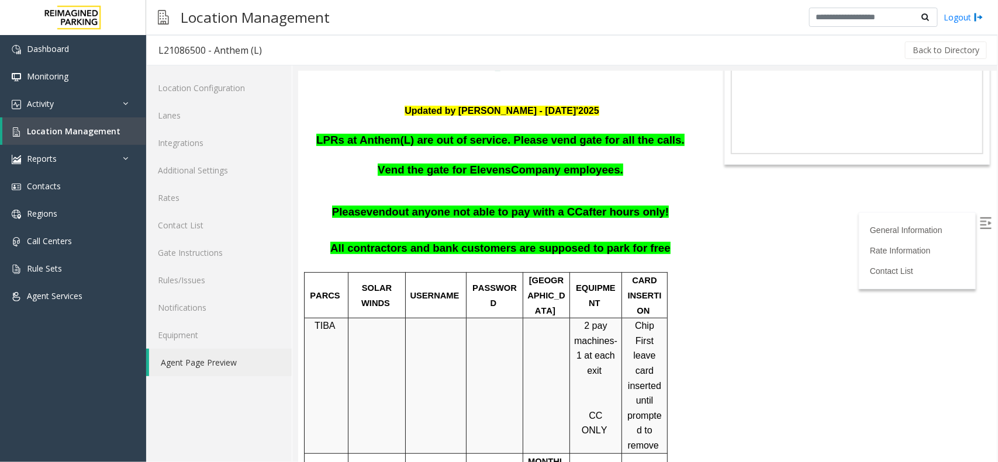
scroll to position [73, 0]
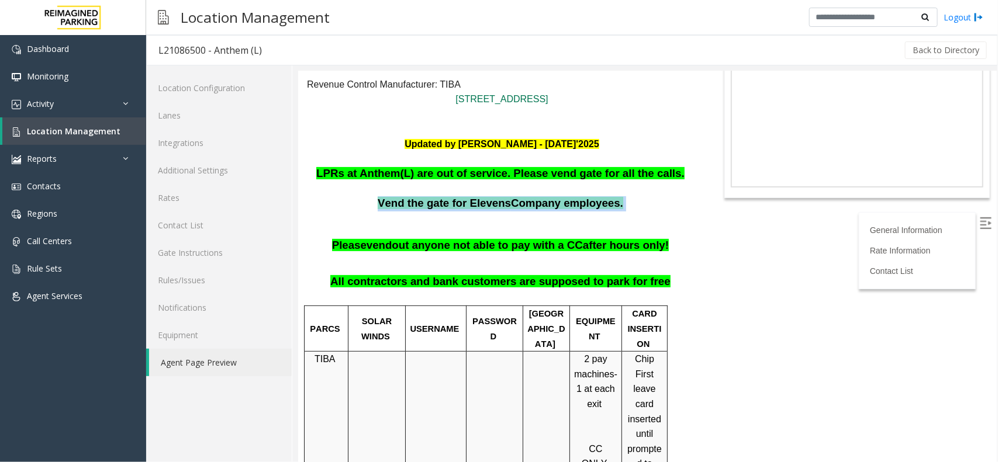
drag, startPoint x: 380, startPoint y: 205, endPoint x: 623, endPoint y: 209, distance: 243.2
click at [623, 209] on p "Vend the gate for Elevens Company employees." at bounding box center [501, 203] width 390 height 15
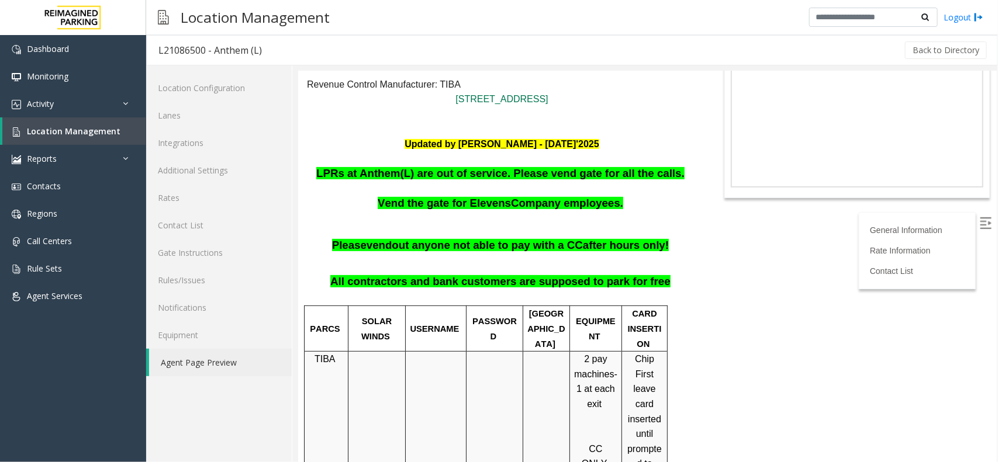
click at [504, 217] on p at bounding box center [501, 224] width 390 height 15
drag, startPoint x: 563, startPoint y: 208, endPoint x: 394, endPoint y: 192, distance: 170.3
click at [512, 227] on p at bounding box center [501, 224] width 390 height 15
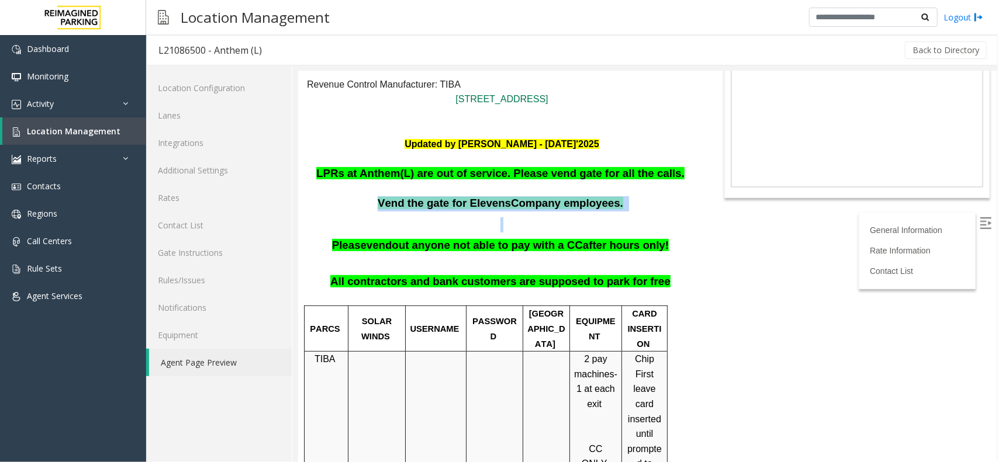
drag, startPoint x: 385, startPoint y: 200, endPoint x: 610, endPoint y: 222, distance: 226.0
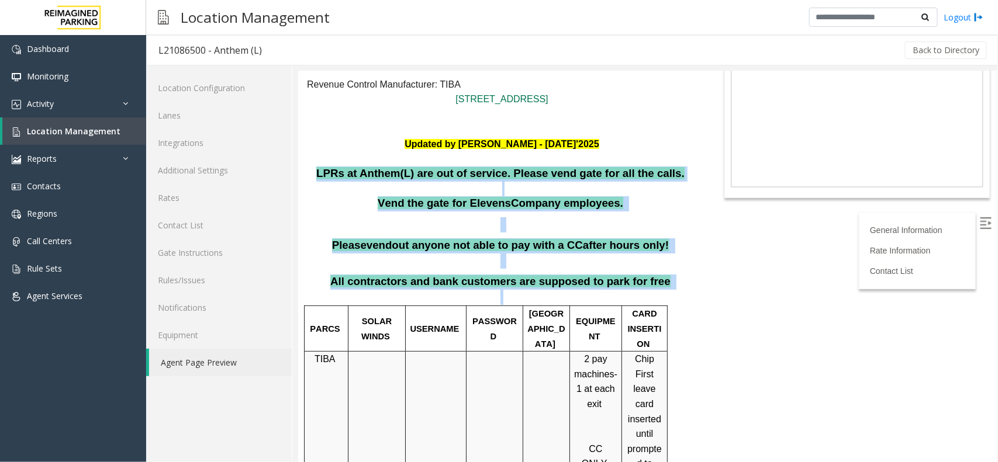
drag, startPoint x: 333, startPoint y: 165, endPoint x: 659, endPoint y: 298, distance: 351.9
click at [663, 290] on p "All contractors and bank customers are supposed to park for free" at bounding box center [501, 289] width 390 height 30
drag, startPoint x: 663, startPoint y: 290, endPoint x: 343, endPoint y: 150, distance: 350.4
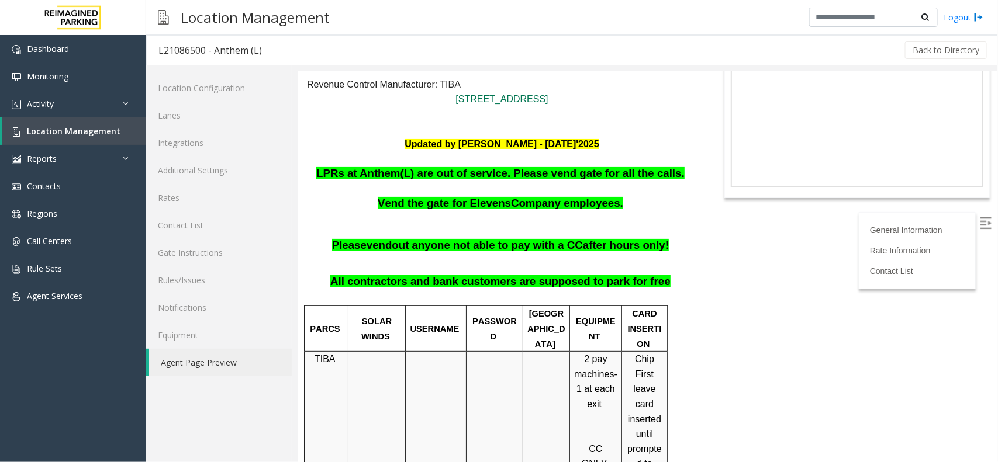
click at [718, 267] on body "L21086500 - Anthem (L) General Information Revenue Control Manufacturer: TIBA 7…" at bounding box center [647, 193] width 698 height 391
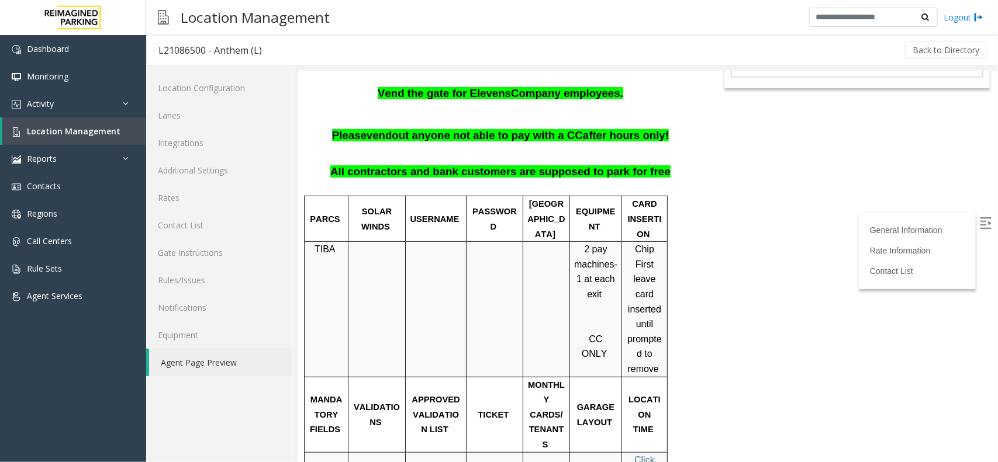
scroll to position [0, 0]
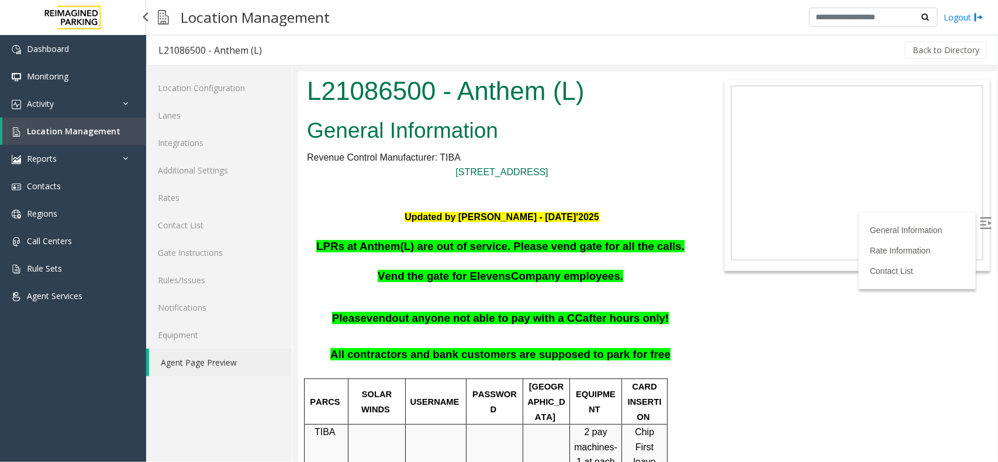
click at [123, 132] on link "Location Management" at bounding box center [74, 130] width 144 height 27
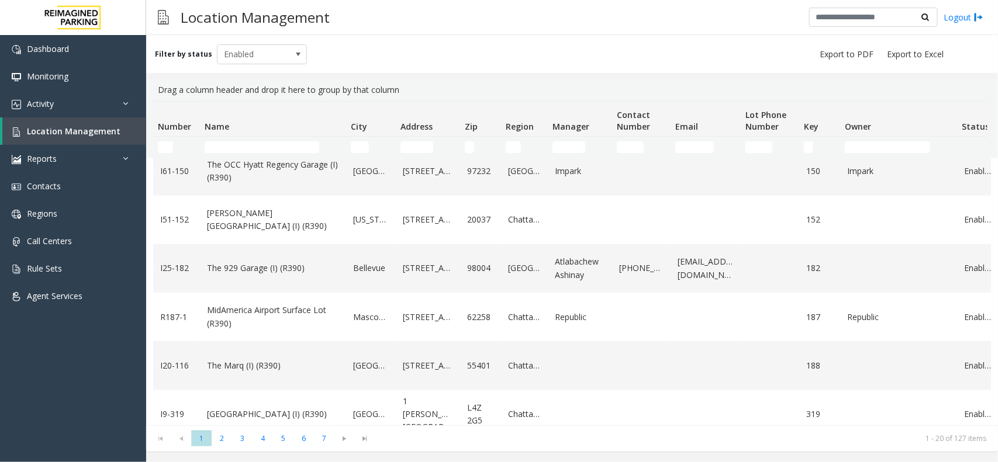
scroll to position [133, 0]
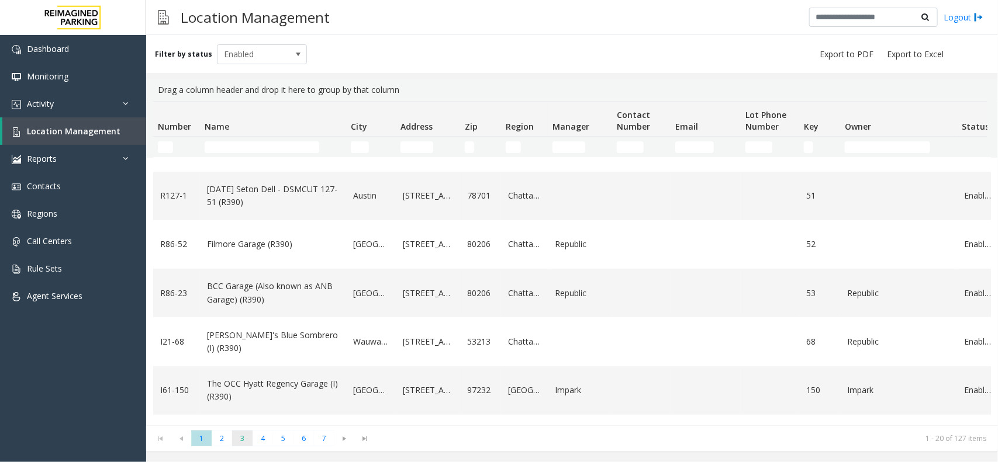
click at [248, 443] on span "3" at bounding box center [242, 439] width 20 height 16
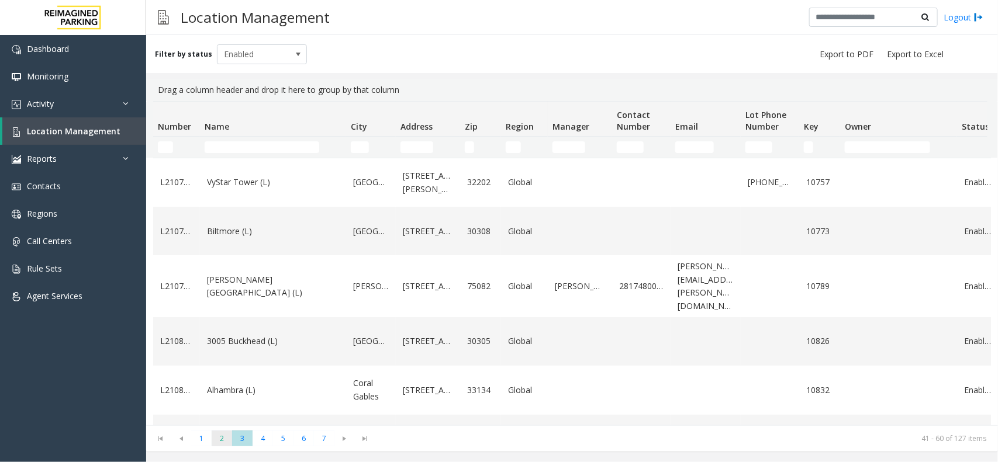
click at [223, 437] on span "2" at bounding box center [222, 439] width 20 height 16
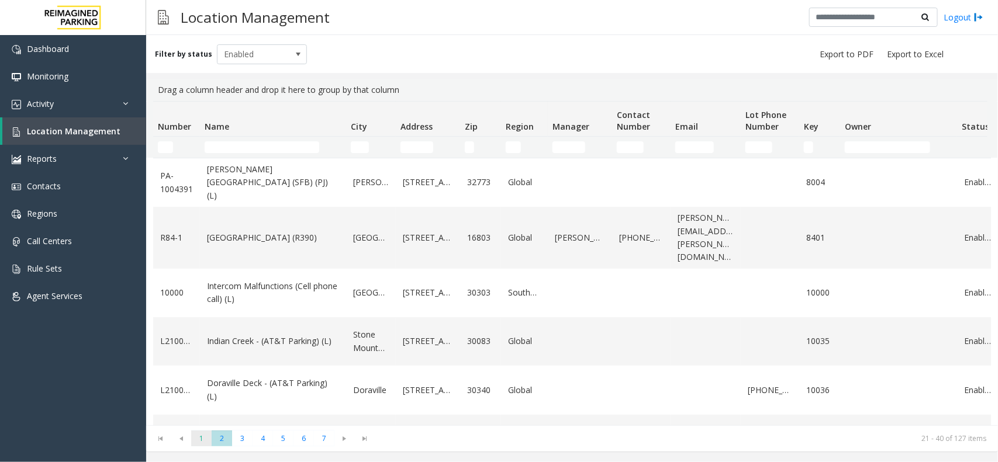
click at [205, 440] on span "1" at bounding box center [201, 439] width 20 height 16
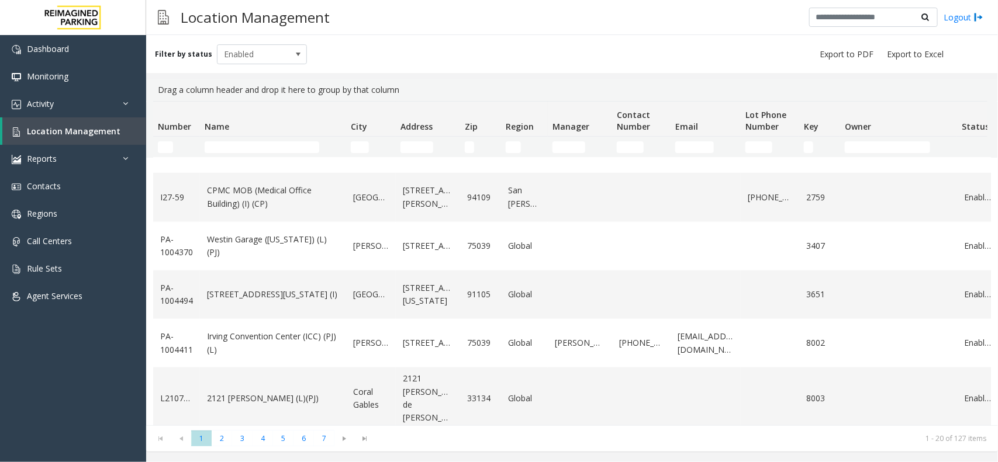
scroll to position [717, 0]
click at [229, 440] on span "2" at bounding box center [222, 439] width 20 height 16
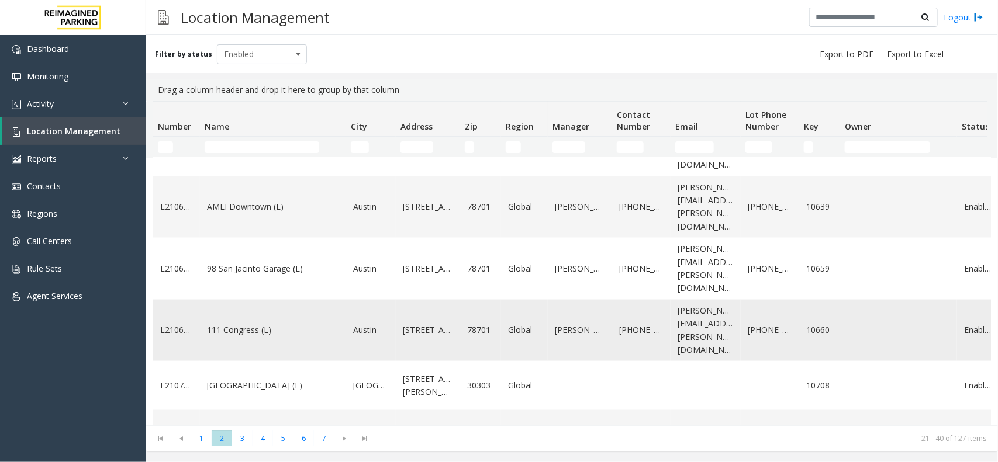
scroll to position [757, 0]
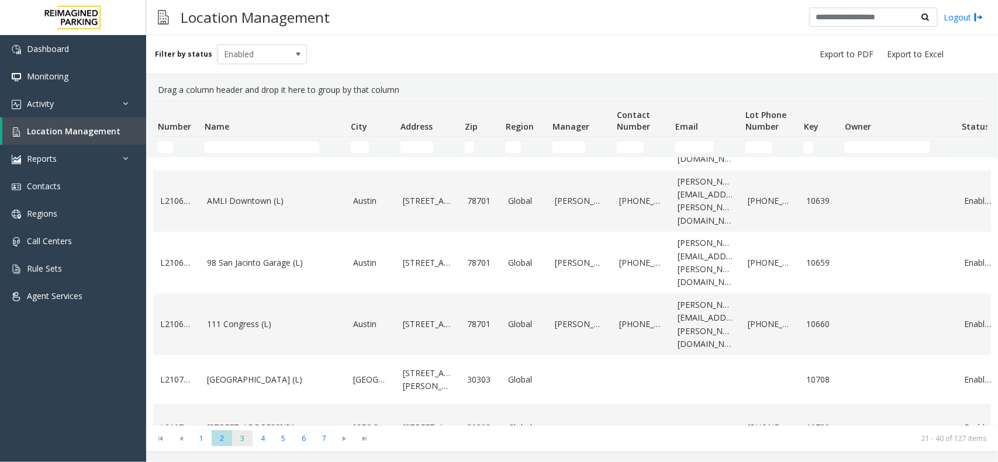
click at [248, 441] on span "3" at bounding box center [242, 439] width 20 height 16
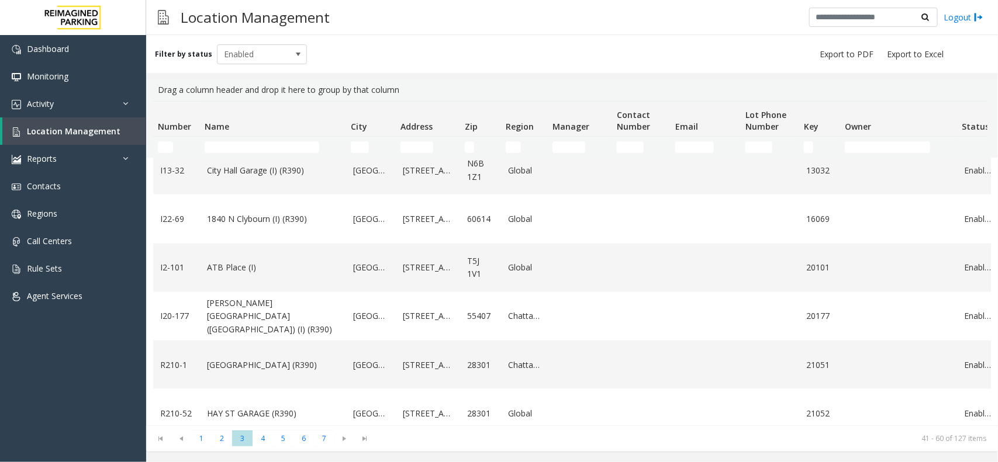
scroll to position [770, 0]
